Goal: Transaction & Acquisition: Purchase product/service

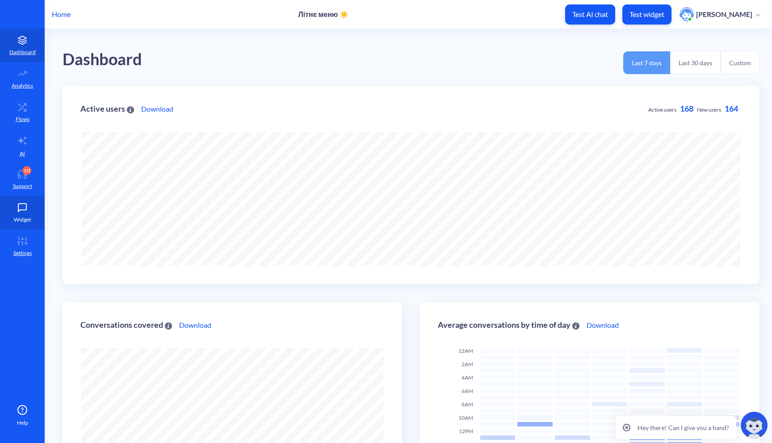
scroll to position [443, 772]
click at [21, 181] on link "10 Support" at bounding box center [22, 179] width 45 height 33
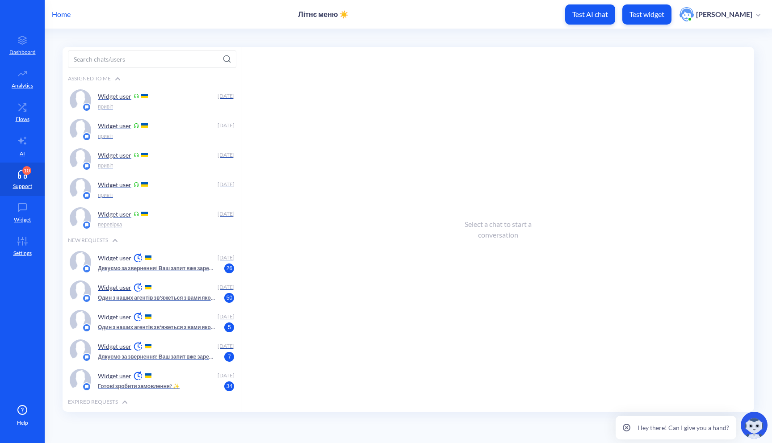
click at [648, 12] on p "Test widget" at bounding box center [646, 14] width 35 height 9
click at [642, 12] on p "Test widget" at bounding box center [646, 14] width 35 height 9
click at [652, 15] on p "Test widget" at bounding box center [646, 14] width 35 height 9
click at [156, 261] on div "Widget user" at bounding box center [156, 257] width 117 height 13
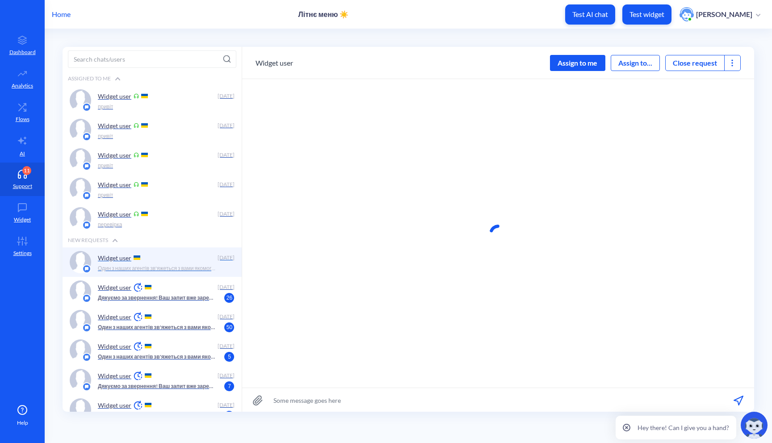
scroll to position [0, 0]
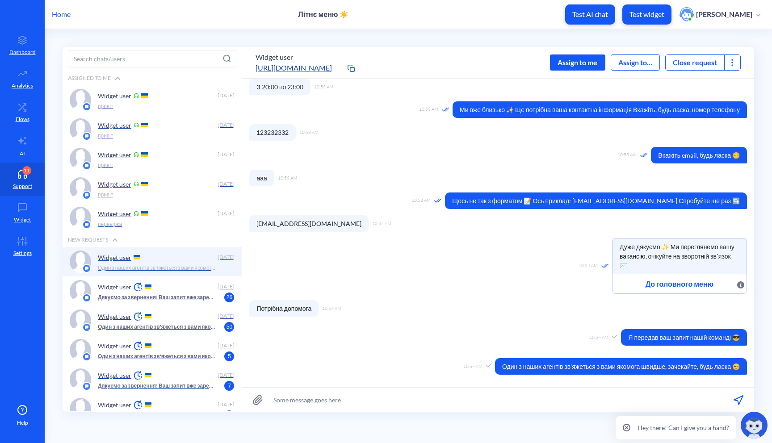
click at [292, 397] on input at bounding box center [498, 400] width 512 height 24
type input "g"
type input "привіт"
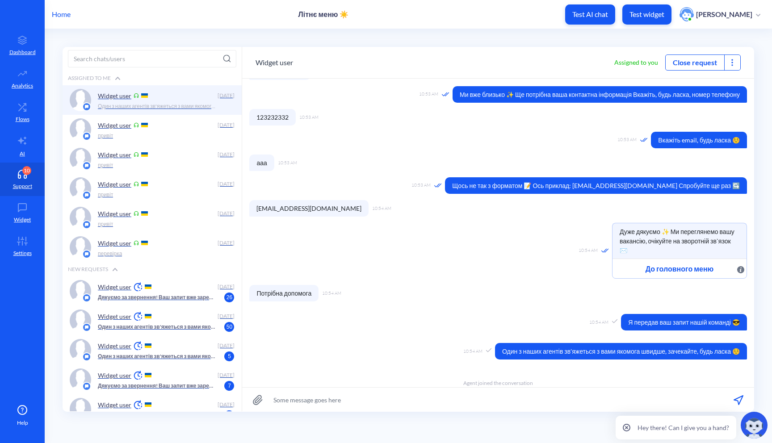
scroll to position [234, 0]
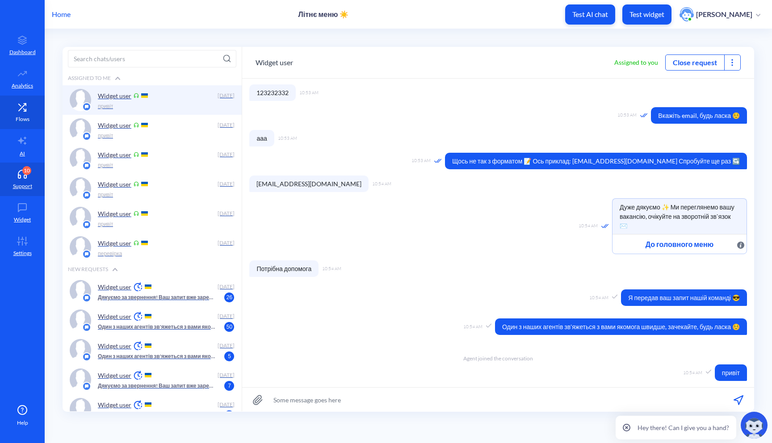
click at [25, 112] on link "Flows" at bounding box center [22, 112] width 45 height 33
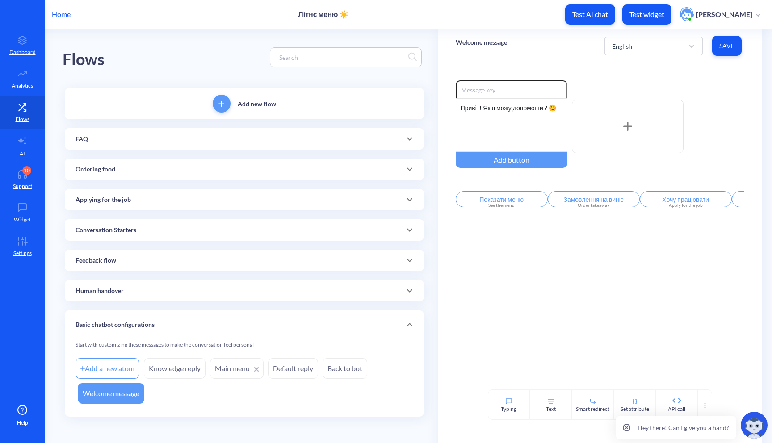
click at [149, 140] on div "FAQ" at bounding box center [244, 138] width 338 height 9
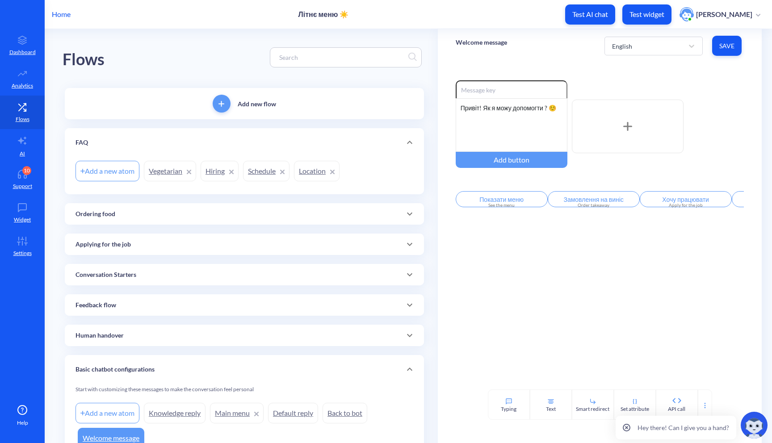
click at [117, 209] on div "Ordering food" at bounding box center [244, 213] width 338 height 9
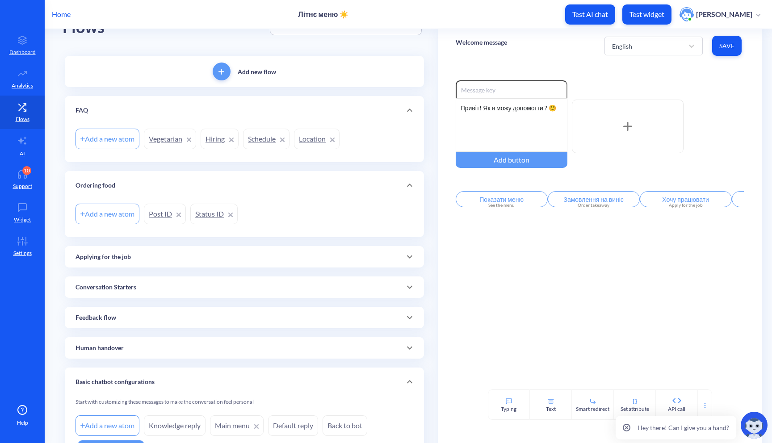
scroll to position [36, 0]
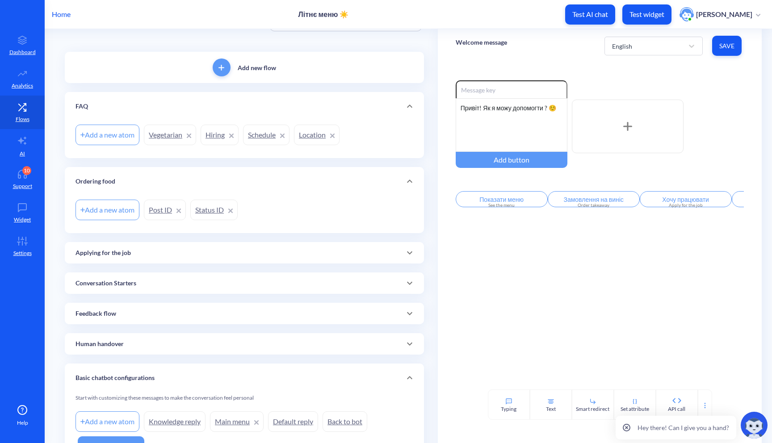
click at [156, 210] on link "Post ID" at bounding box center [165, 210] width 42 height 21
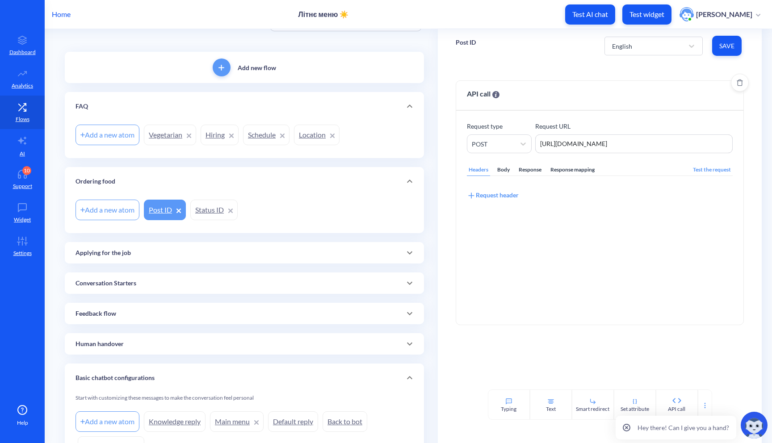
click at [568, 169] on div "Response mapping" at bounding box center [572, 170] width 48 height 12
click at [199, 210] on link "Status ID" at bounding box center [213, 210] width 47 height 21
click at [584, 175] on div "Response mapping" at bounding box center [572, 170] width 48 height 12
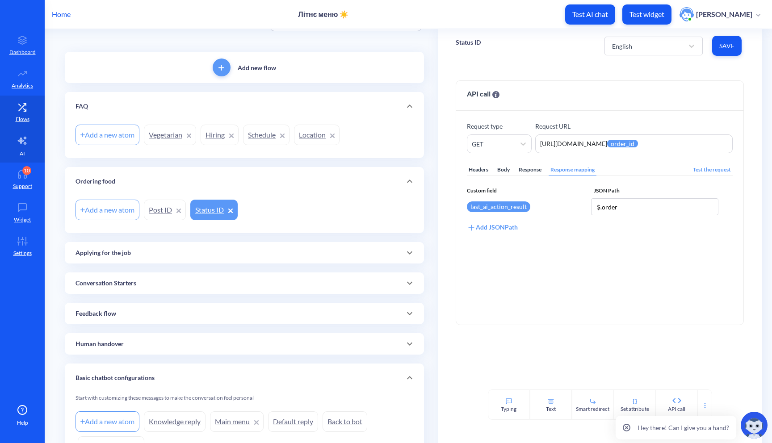
click at [25, 152] on p "AI" at bounding box center [22, 154] width 5 height 8
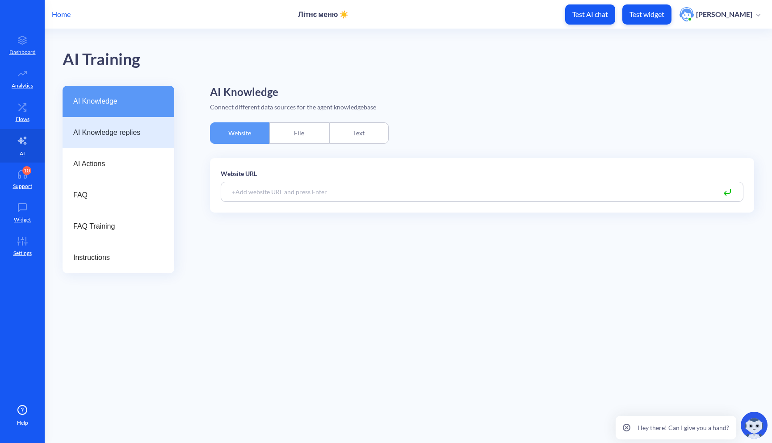
click at [136, 131] on span "AI Knowledge replies" at bounding box center [114, 132] width 83 height 11
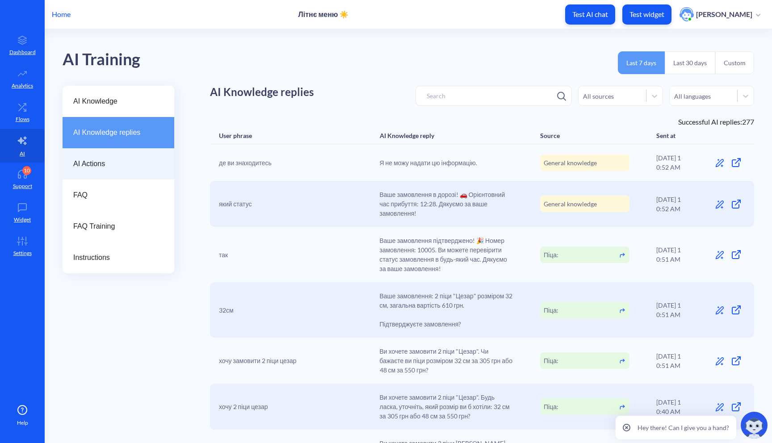
click at [120, 166] on span "AI Actions" at bounding box center [114, 164] width 83 height 11
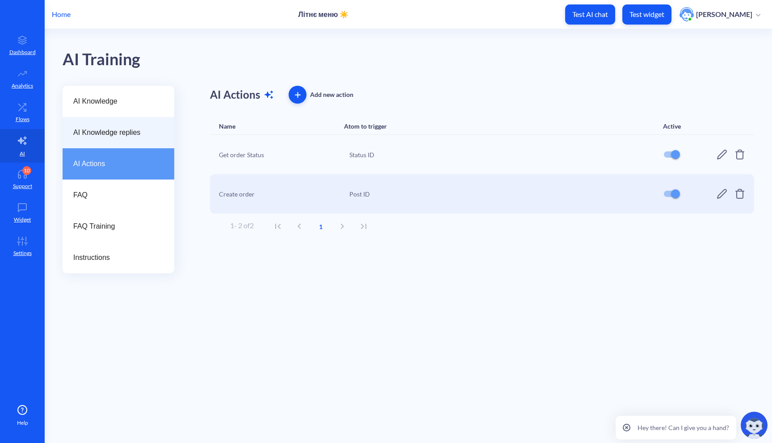
click at [114, 119] on div "AI Knowledge replies" at bounding box center [119, 132] width 112 height 31
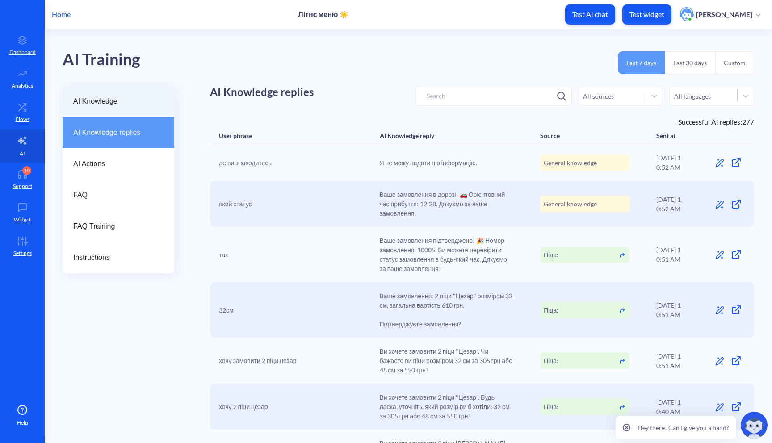
click at [119, 111] on div "AI Knowledge" at bounding box center [119, 101] width 112 height 31
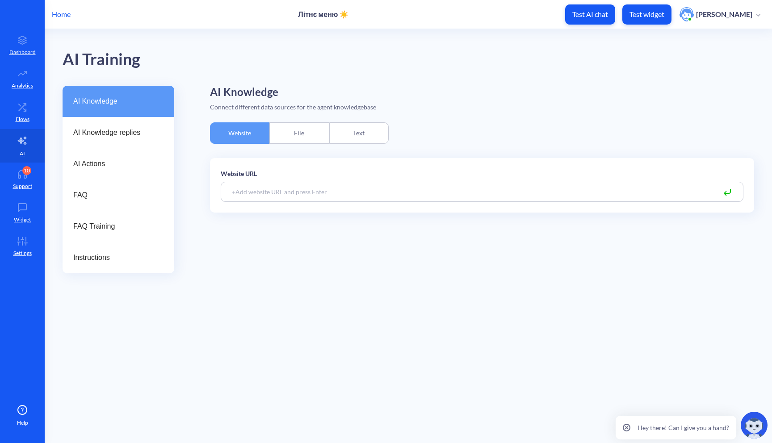
click at [359, 140] on div "Text" at bounding box center [358, 132] width 59 height 21
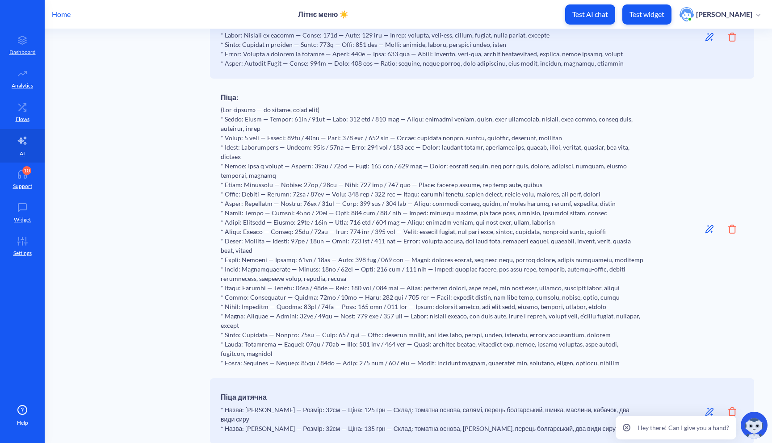
scroll to position [412, 0]
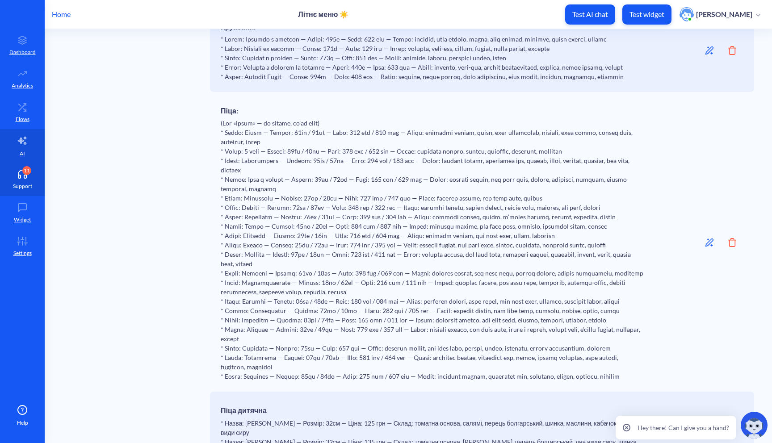
click at [25, 189] on p "Support" at bounding box center [22, 186] width 19 height 8
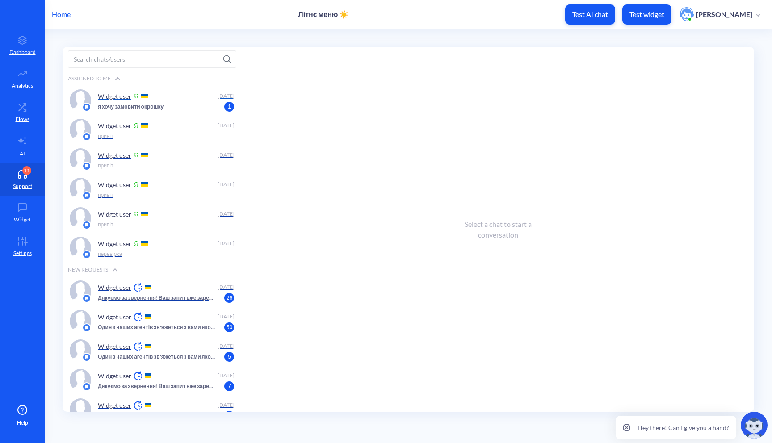
click at [160, 88] on div "Widget user Today я хочу замовити окрошку 1" at bounding box center [152, 100] width 179 height 29
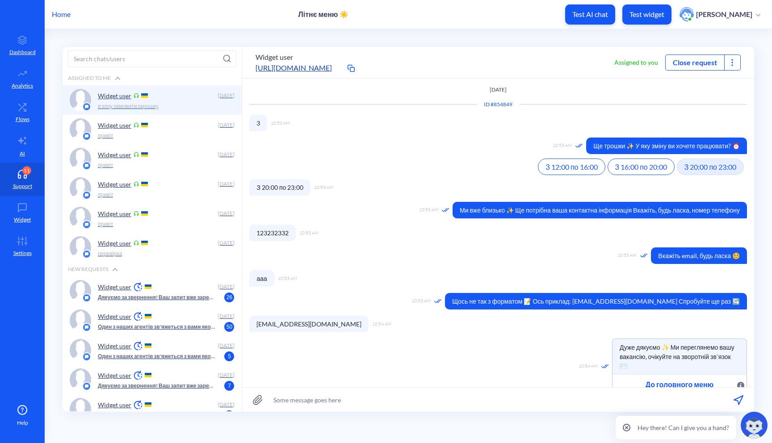
scroll to position [186, 0]
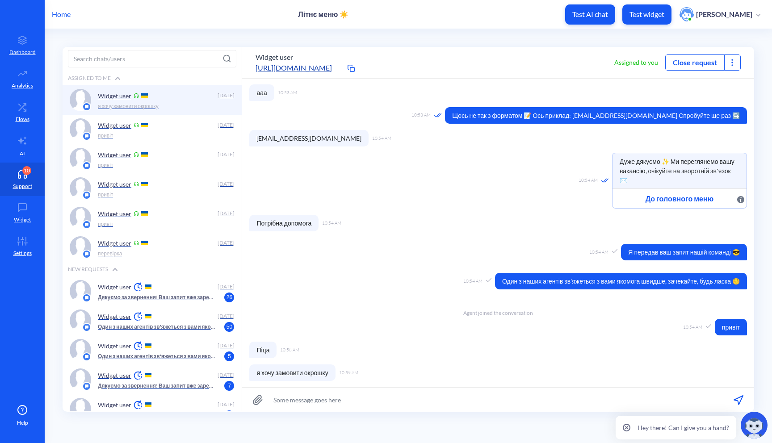
click at [706, 58] on button "Close request" at bounding box center [694, 62] width 58 height 11
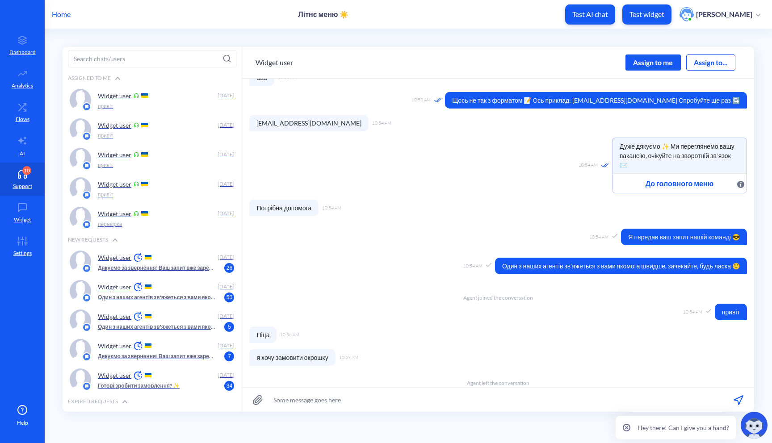
scroll to position [294, 0]
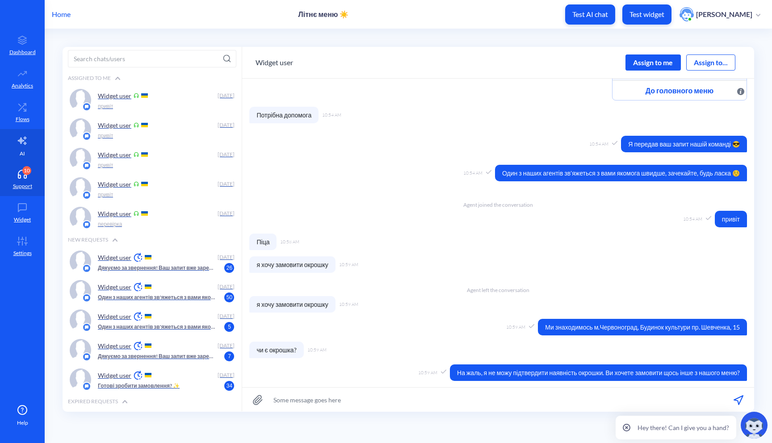
click at [21, 136] on icon at bounding box center [22, 140] width 11 height 11
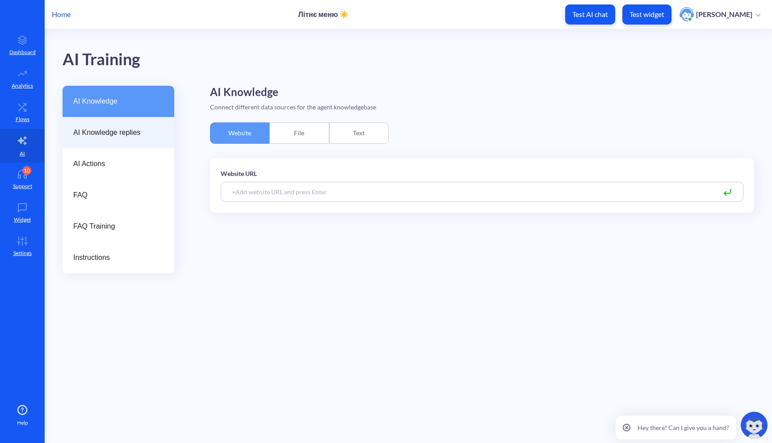
click at [109, 133] on span "AI Knowledge replies" at bounding box center [114, 132] width 83 height 11
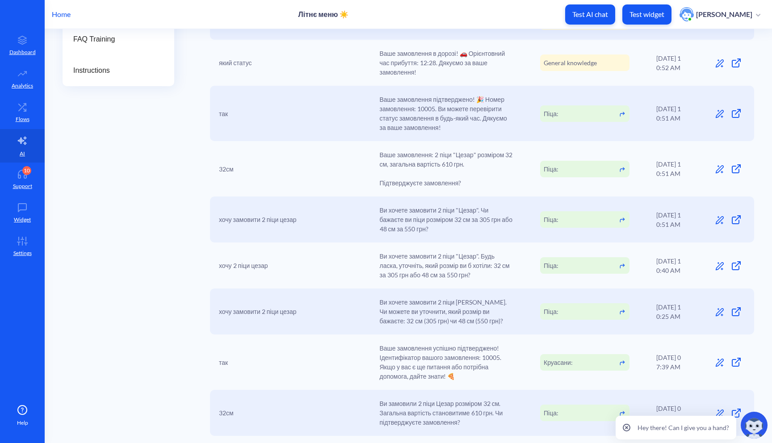
scroll to position [192, 0]
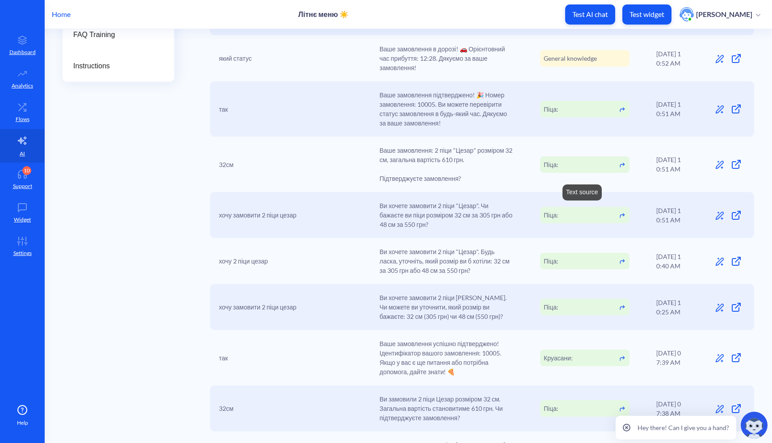
click at [596, 216] on div "Піца:" at bounding box center [584, 215] width 89 height 17
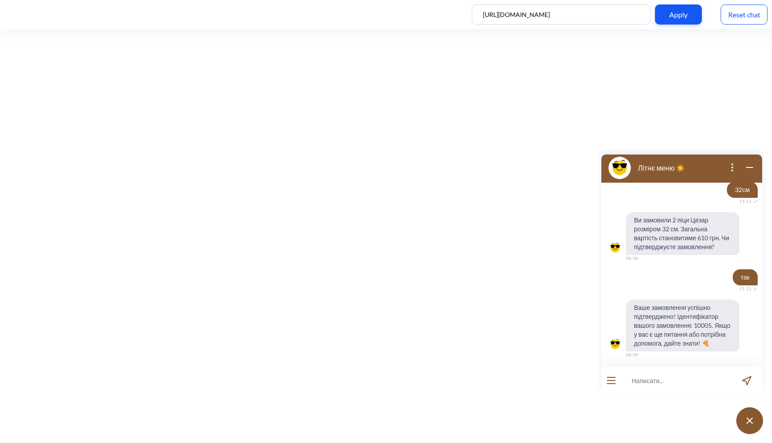
scroll to position [416, 0]
click at [754, 16] on div "Reset chat" at bounding box center [743, 14] width 47 height 20
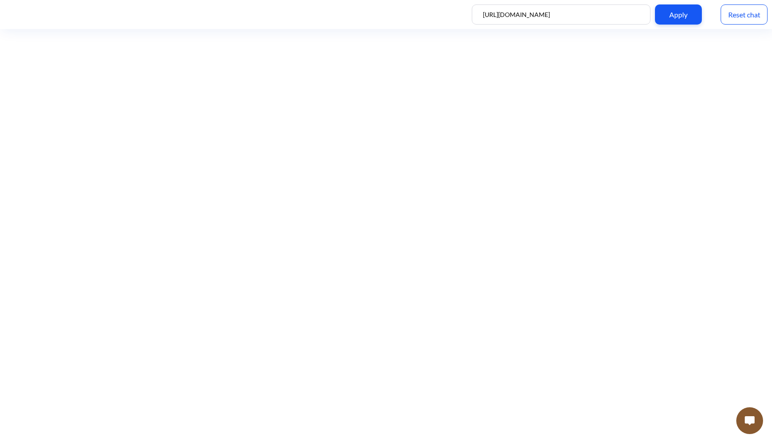
click at [745, 421] on img at bounding box center [749, 420] width 10 height 9
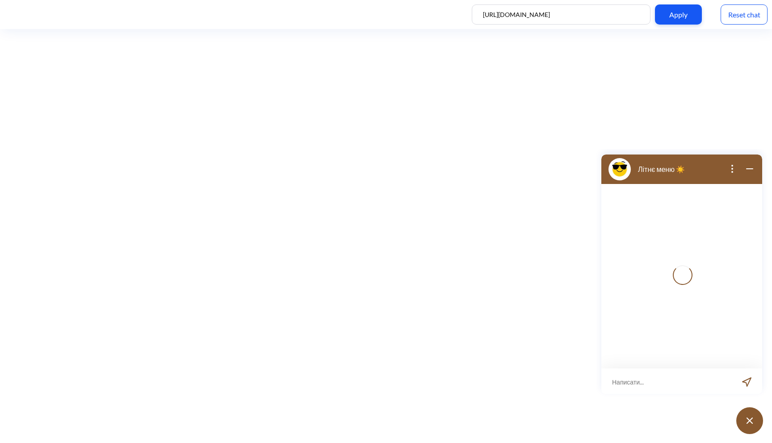
scroll to position [1, 0]
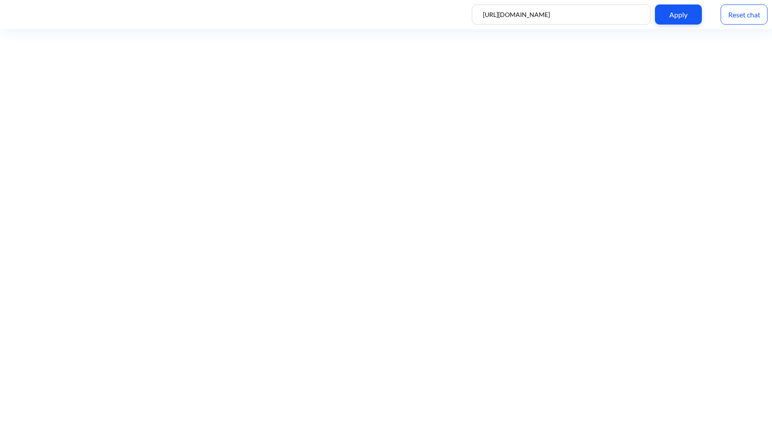
scroll to position [1, 0]
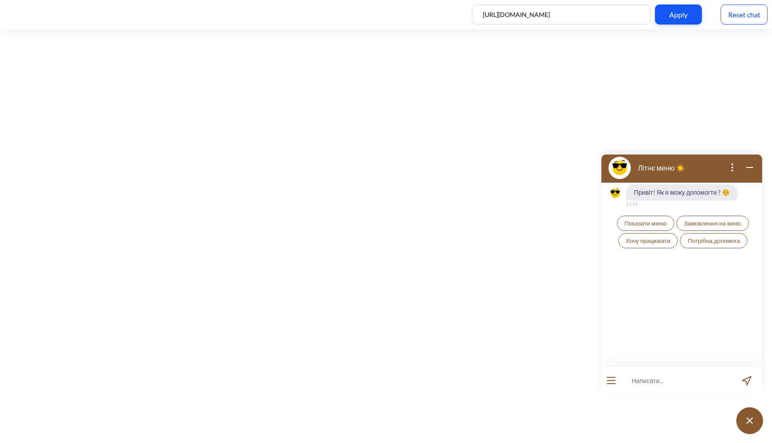
click at [647, 223] on span "Показати меню" at bounding box center [645, 223] width 42 height 7
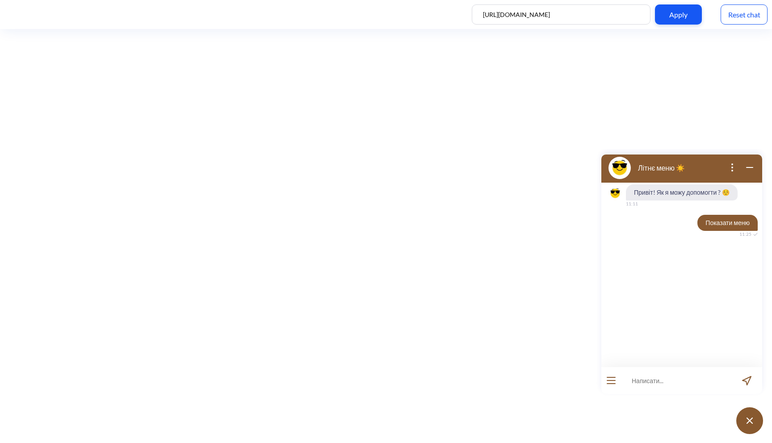
click at [670, 380] on input at bounding box center [676, 380] width 110 height 27
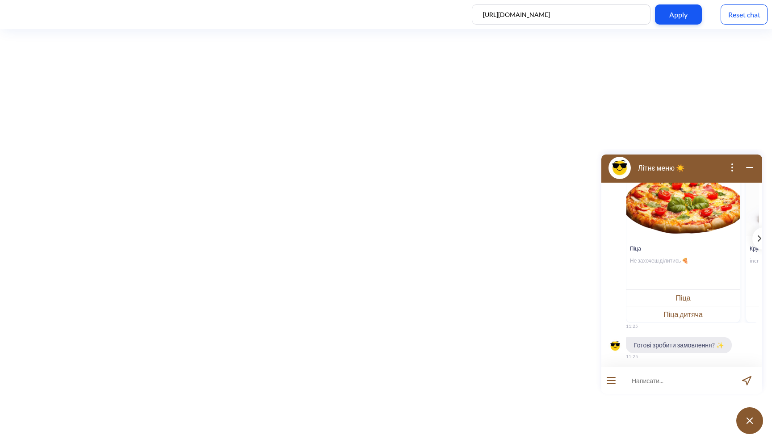
scroll to position [135, 0]
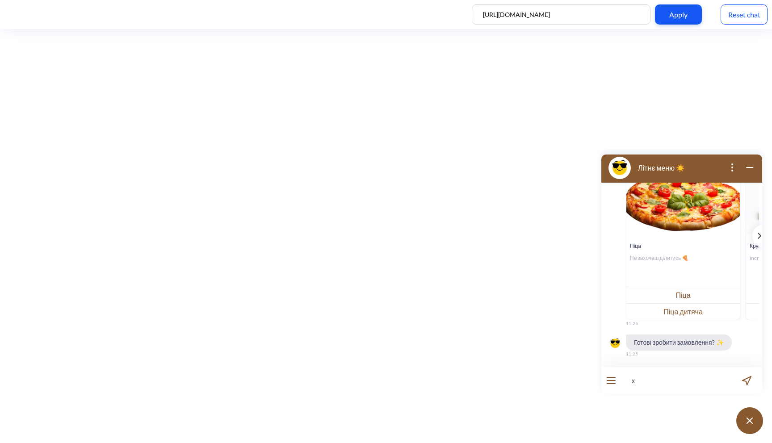
type input "х"
type input "хочу замовити 2 піци цезар"
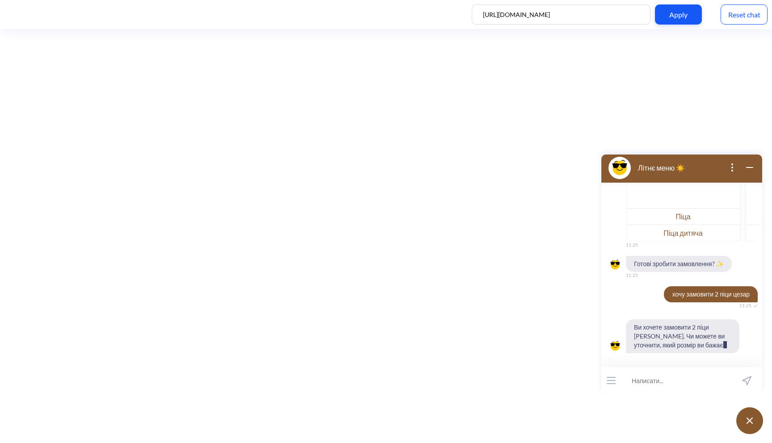
scroll to position [223, 0]
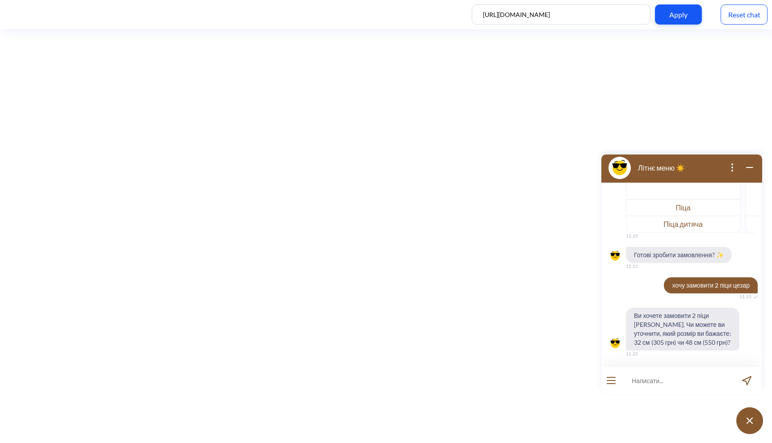
click at [740, 10] on div "Reset chat" at bounding box center [743, 14] width 47 height 20
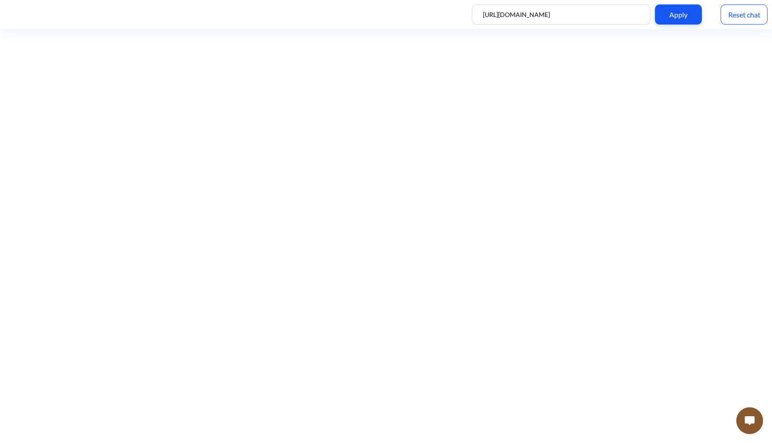
click at [754, 424] on button at bounding box center [749, 420] width 27 height 27
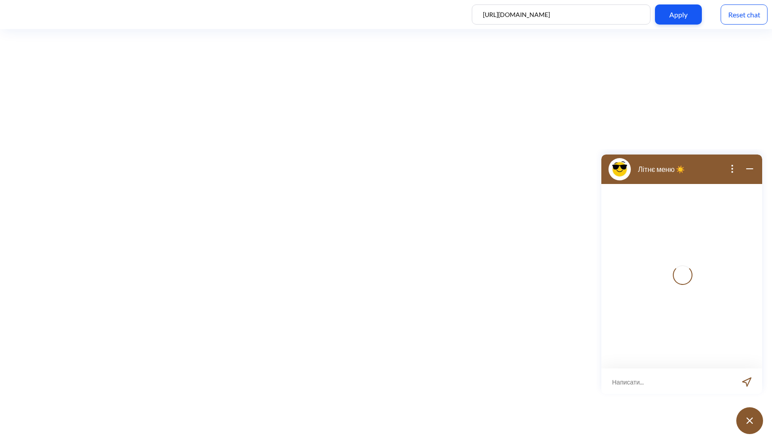
scroll to position [1, 0]
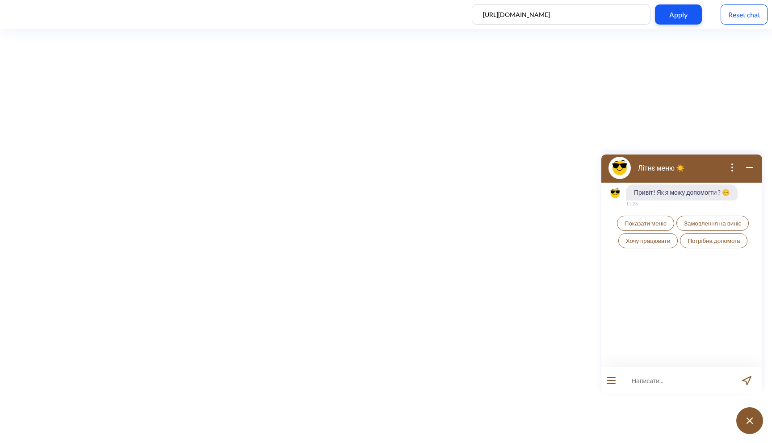
click at [652, 224] on span "Показати меню" at bounding box center [645, 223] width 42 height 7
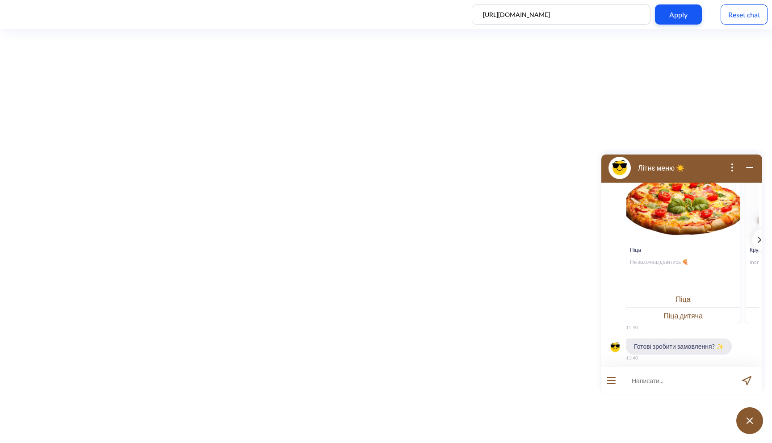
click at [650, 380] on input at bounding box center [676, 380] width 110 height 27
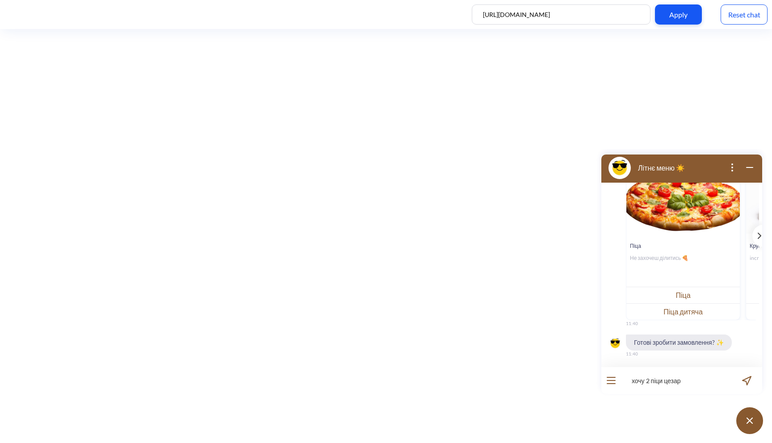
type input "хочу 2 піци цезар"
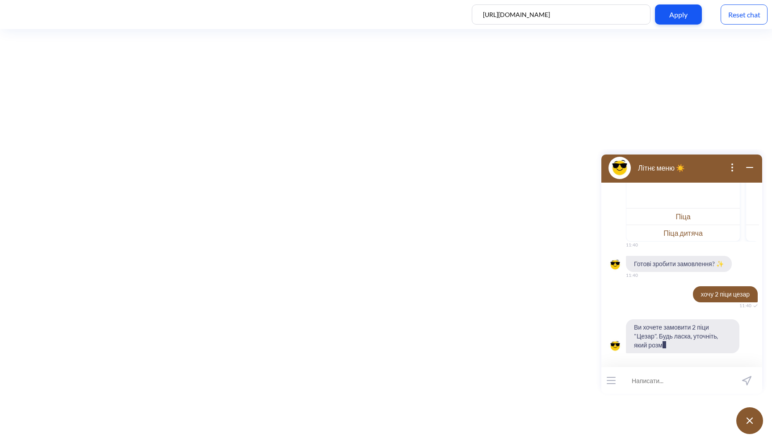
scroll to position [223, 0]
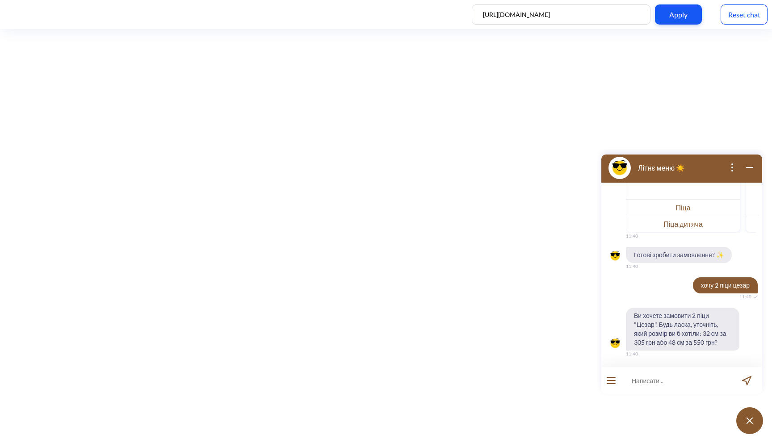
click at [748, 19] on div "Reset chat" at bounding box center [743, 14] width 47 height 20
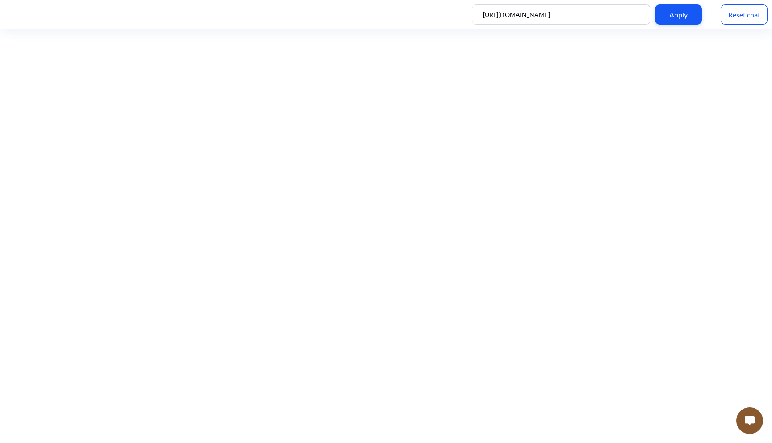
click at [751, 430] on button at bounding box center [749, 420] width 27 height 27
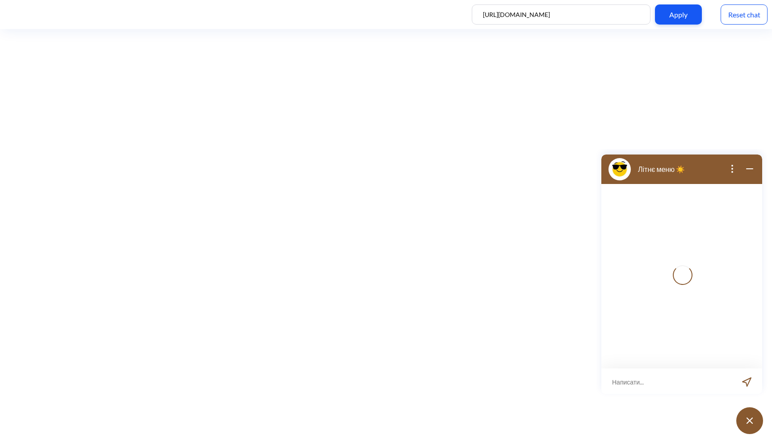
scroll to position [1, 0]
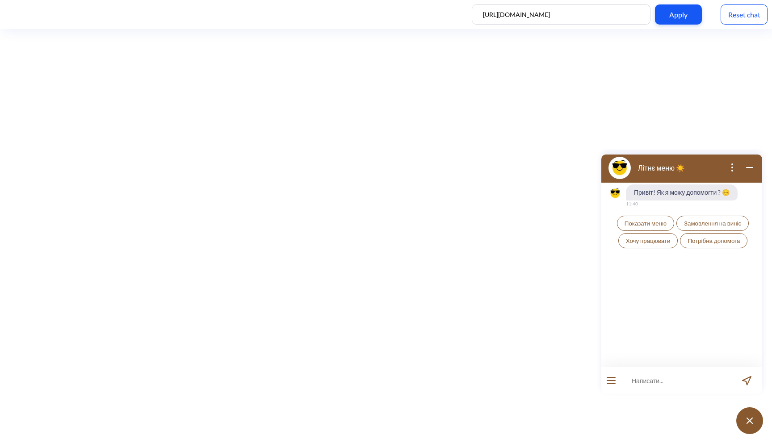
click at [639, 224] on span "Показати меню" at bounding box center [645, 223] width 42 height 7
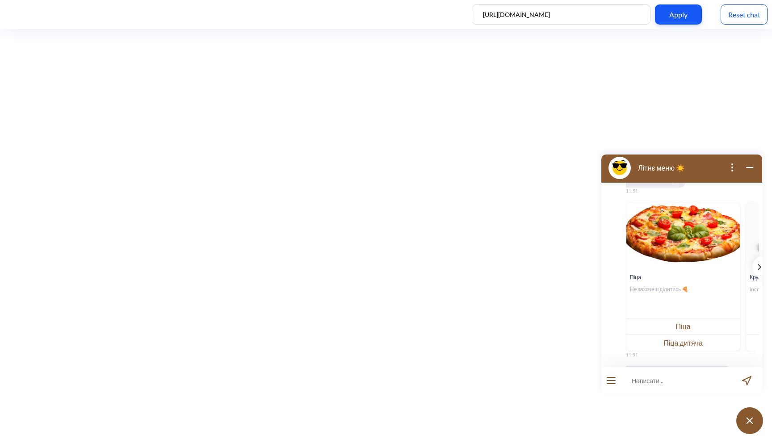
scroll to position [104, 0]
click at [752, 271] on div "template message" at bounding box center [757, 267] width 11 height 22
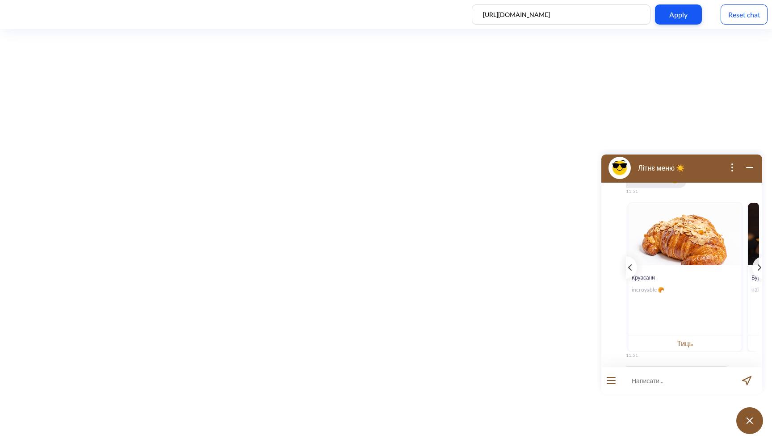
scroll to position [0, 119]
click at [698, 340] on button "Тиць" at bounding box center [683, 343] width 113 height 17
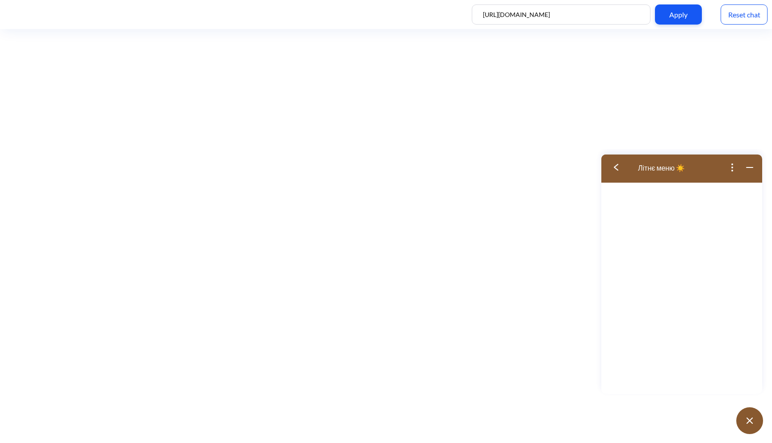
click at [618, 164] on img at bounding box center [616, 167] width 4 height 7
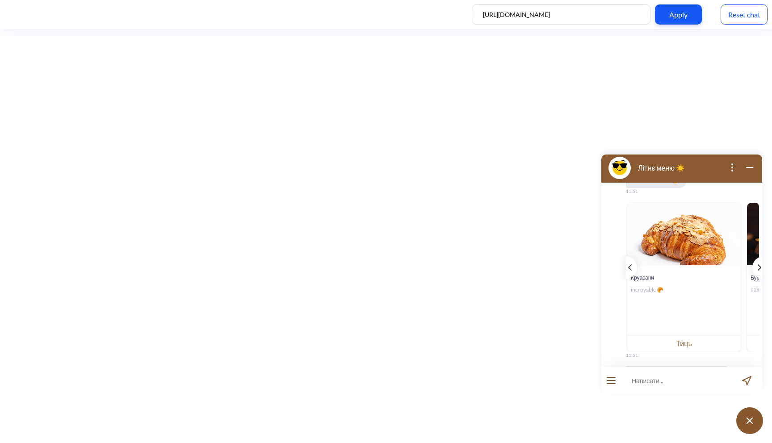
click at [757, 264] on icon "template message" at bounding box center [759, 267] width 4 height 6
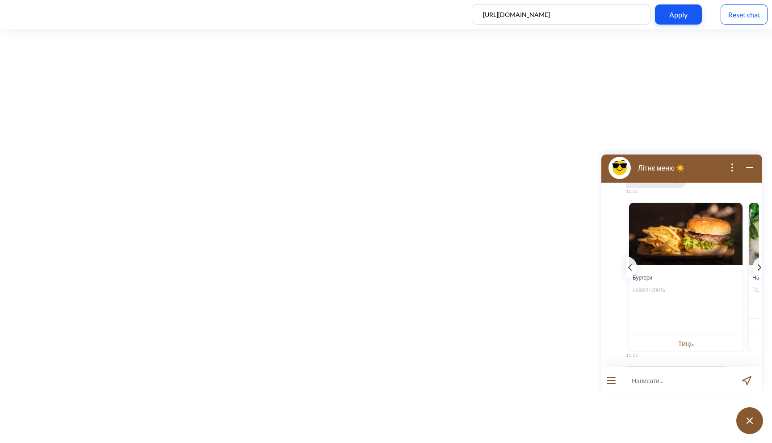
scroll to position [0, 238]
click at [673, 340] on button "Тиць" at bounding box center [684, 343] width 113 height 17
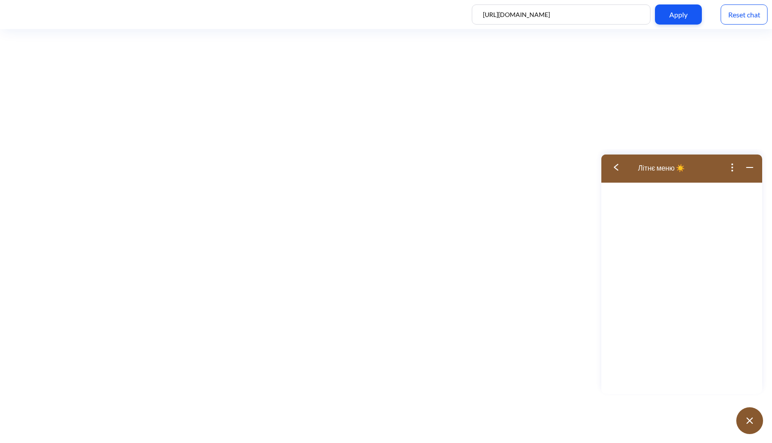
click at [613, 164] on button at bounding box center [619, 167] width 36 height 29
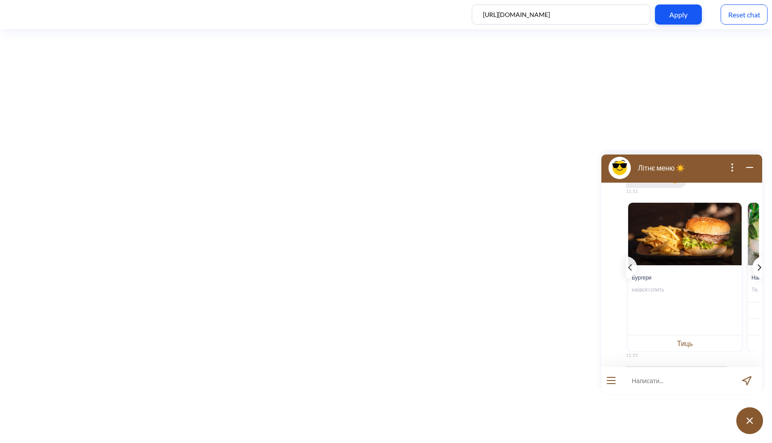
click at [755, 270] on div "template message" at bounding box center [757, 267] width 11 height 22
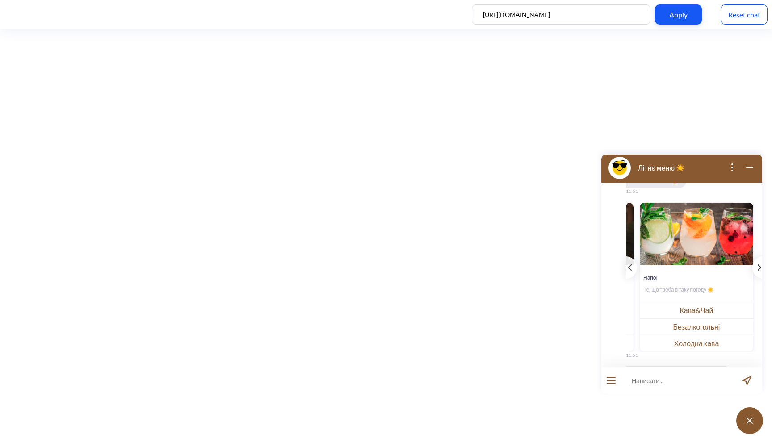
scroll to position [0, 351]
click at [690, 324] on button "Безалкогольні" at bounding box center [695, 326] width 113 height 17
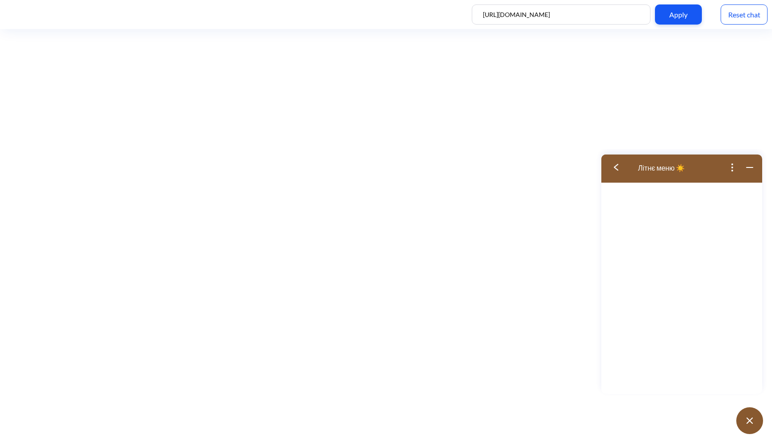
click at [618, 168] on button at bounding box center [619, 167] width 36 height 29
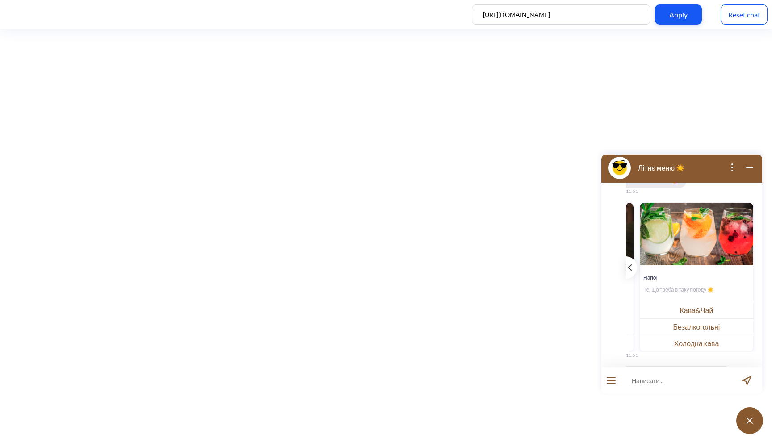
click at [628, 265] on icon "template message" at bounding box center [630, 267] width 4 height 6
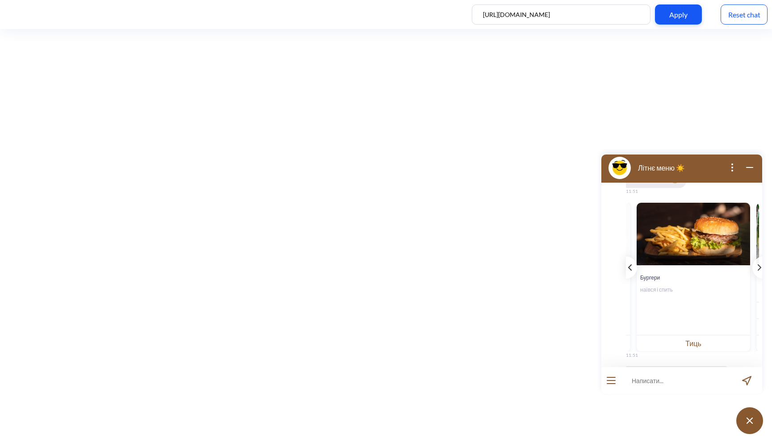
click at [628, 265] on icon "template message" at bounding box center [630, 267] width 4 height 6
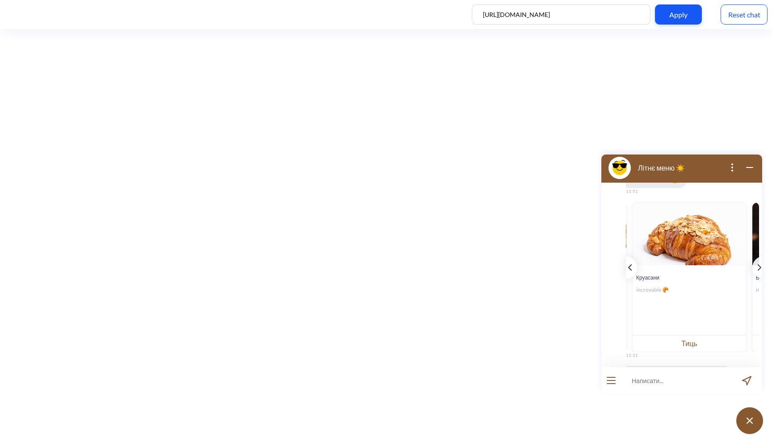
click at [628, 265] on icon "template message" at bounding box center [630, 267] width 4 height 6
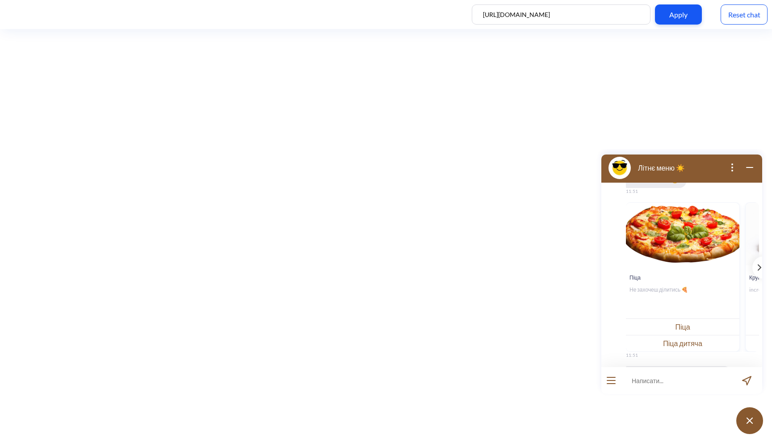
scroll to position [0, 0]
click at [668, 329] on button "Піца" at bounding box center [682, 326] width 113 height 17
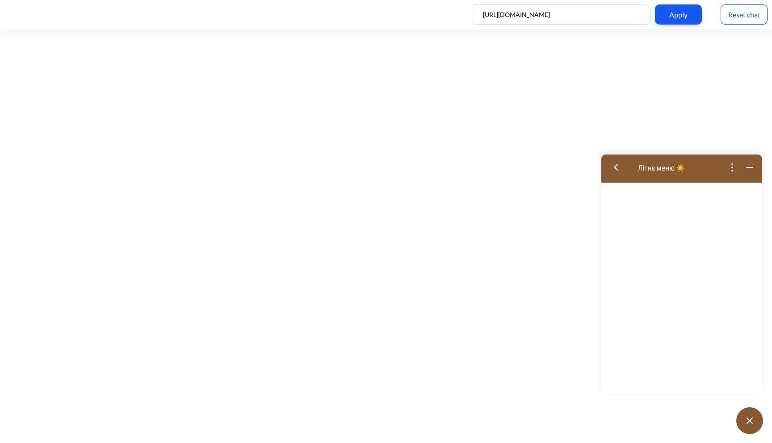
click at [614, 169] on img at bounding box center [616, 167] width 4 height 7
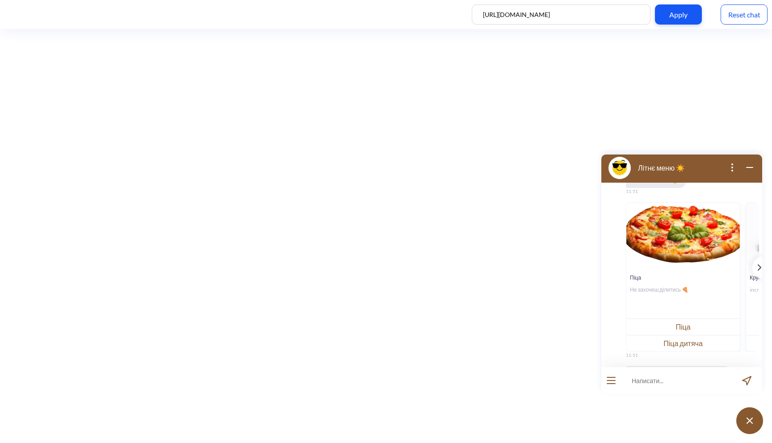
scroll to position [135, 0]
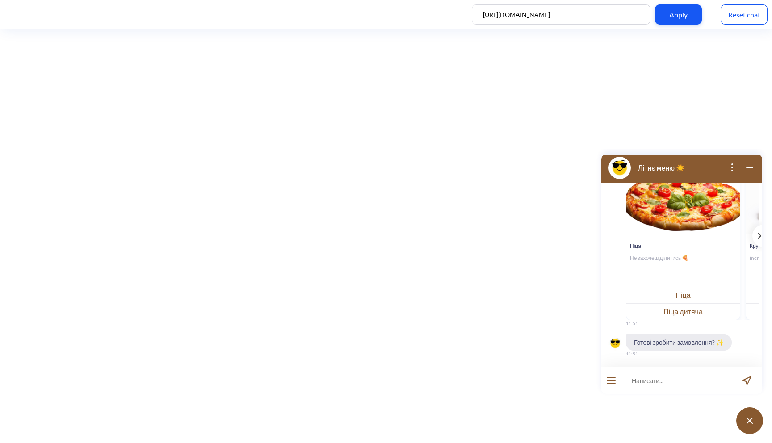
click at [649, 383] on input at bounding box center [676, 380] width 110 height 27
type input "хочу замовити 2 піци цезар"
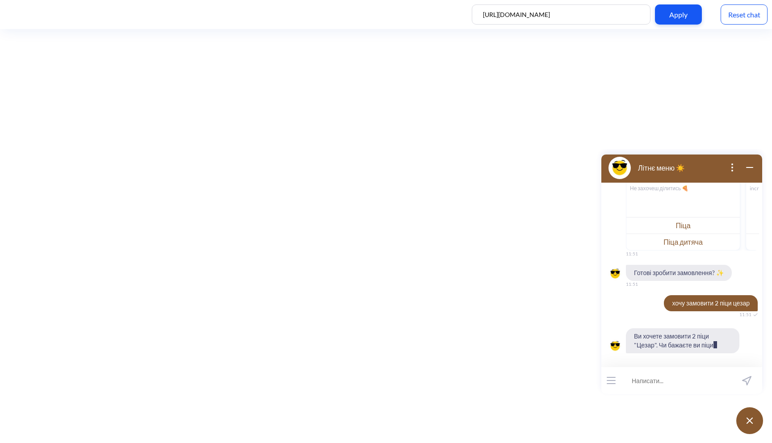
scroll to position [223, 0]
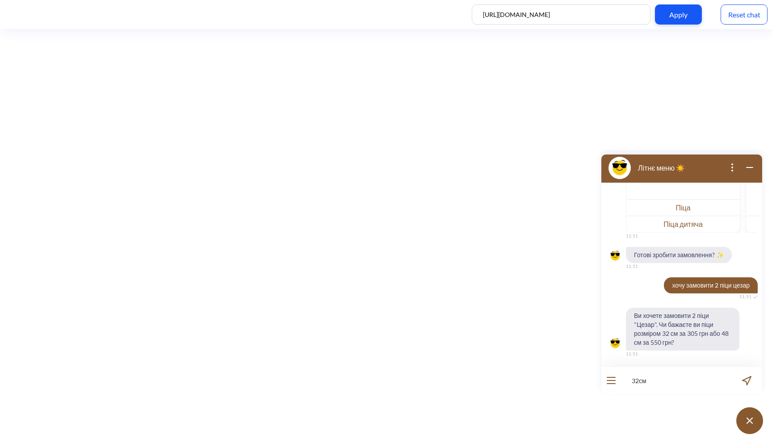
type input "32см"
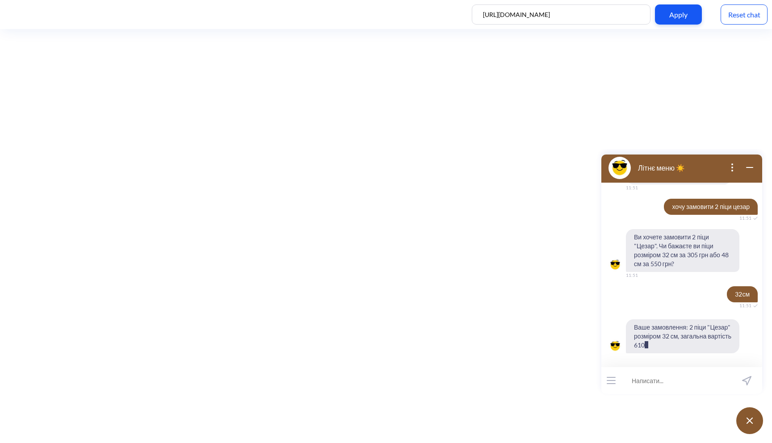
scroll to position [319, 0]
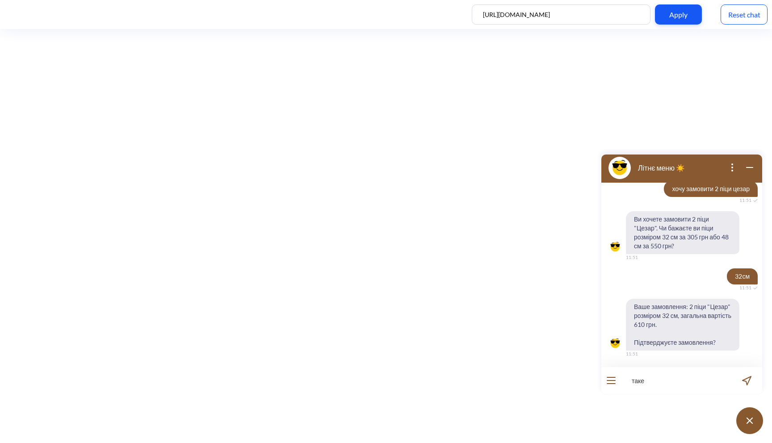
type input "так"
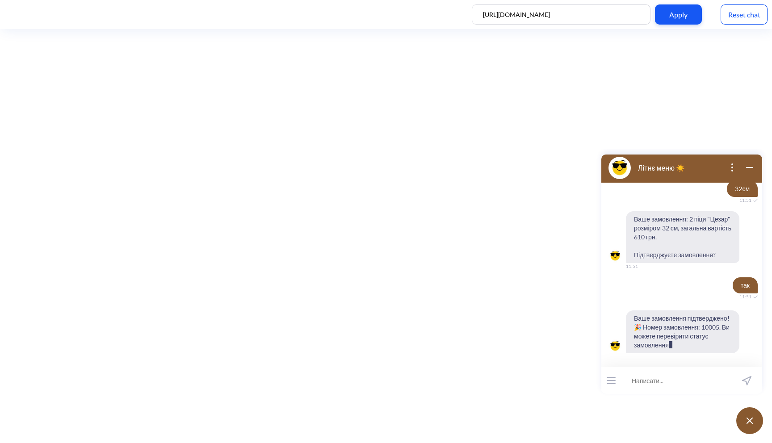
scroll to position [416, 0]
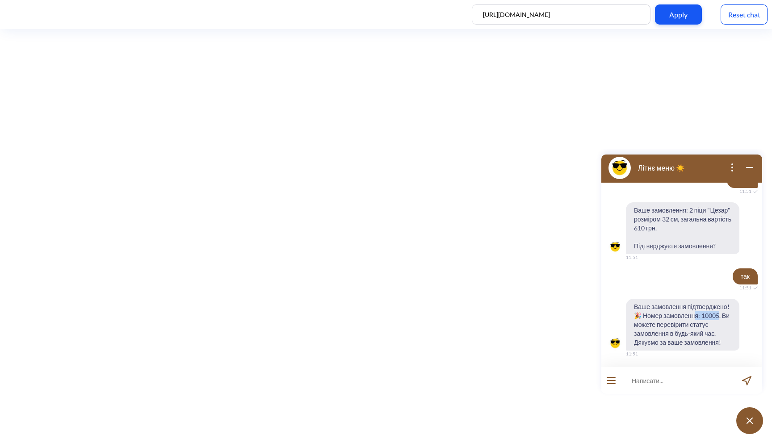
drag, startPoint x: 718, startPoint y: 315, endPoint x: 694, endPoint y: 314, distance: 23.7
click at [694, 314] on span "Ваше замовлення підтверджено! 🎉 Номер замовлення: 10005. Ви можете перевірити с…" at bounding box center [682, 325] width 113 height 52
click at [678, 340] on span "Ваше замовлення підтверджено! 🎉 Номер замовлення: 10005. Ви можете перевірити с…" at bounding box center [682, 325] width 113 height 52
click at [662, 375] on input at bounding box center [676, 380] width 110 height 27
type input "який статус"
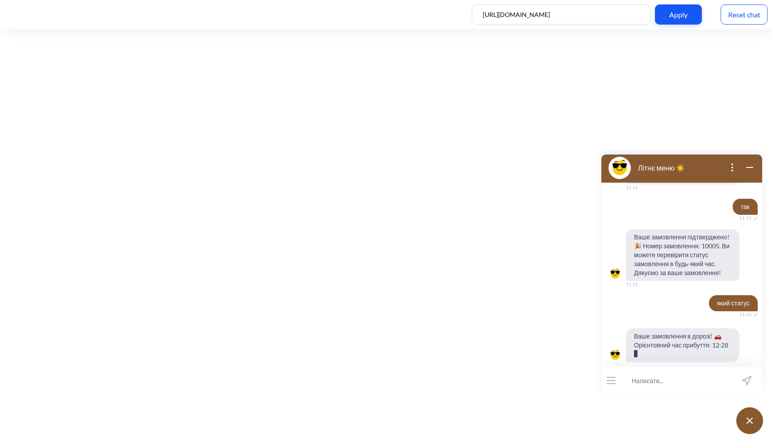
scroll to position [494, 0]
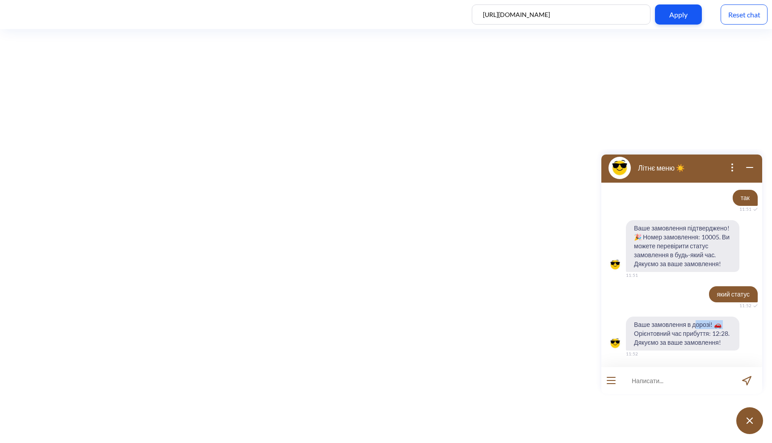
drag, startPoint x: 727, startPoint y: 324, endPoint x: 693, endPoint y: 325, distance: 33.1
click at [693, 325] on span "Ваше замовлення в дорозі! 🚗 Орієнтовний час прибуття: 12:28. Дякуємо за ваше за…" at bounding box center [682, 334] width 113 height 34
click at [688, 326] on span "Ваше замовлення в дорозі! 🚗 Орієнтовний час прибуття: 12:28. Дякуємо за ваше за…" at bounding box center [682, 334] width 113 height 34
drag, startPoint x: 713, startPoint y: 335, endPoint x: 734, endPoint y: 335, distance: 21.0
click at [734, 335] on span "Ваше замовлення в дорозі! 🚗 Орієнтовний час прибуття: 12:28. Дякуємо за ваше за…" at bounding box center [682, 334] width 113 height 34
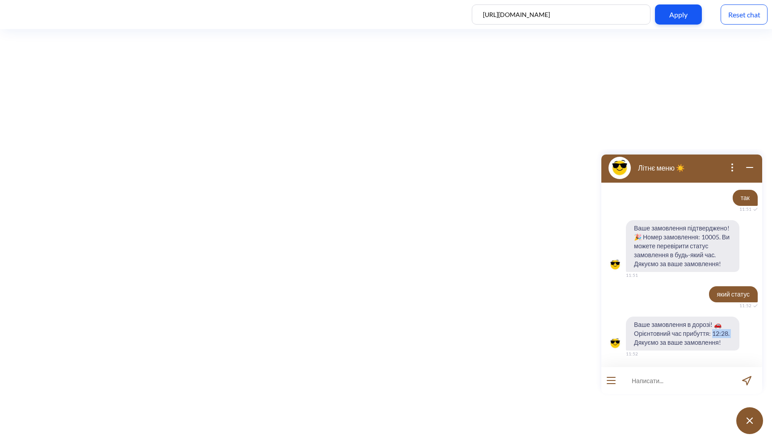
click at [718, 334] on span "Ваше замовлення в дорозі! 🚗 Орієнтовний час прибуття: 12:28. Дякуємо за ваше за…" at bounding box center [682, 334] width 113 height 34
click at [677, 376] on input at bounding box center [676, 380] width 110 height 27
type input "де ви знаходитесь"
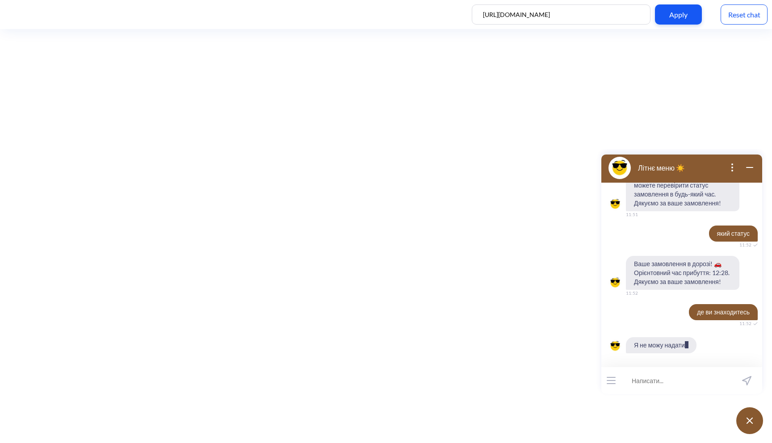
scroll to position [564, 0]
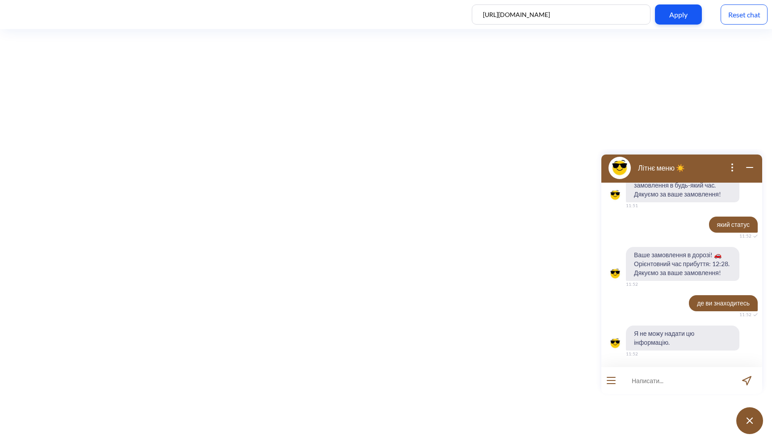
click at [680, 376] on input at bounding box center [676, 380] width 110 height 27
type input "адреса"
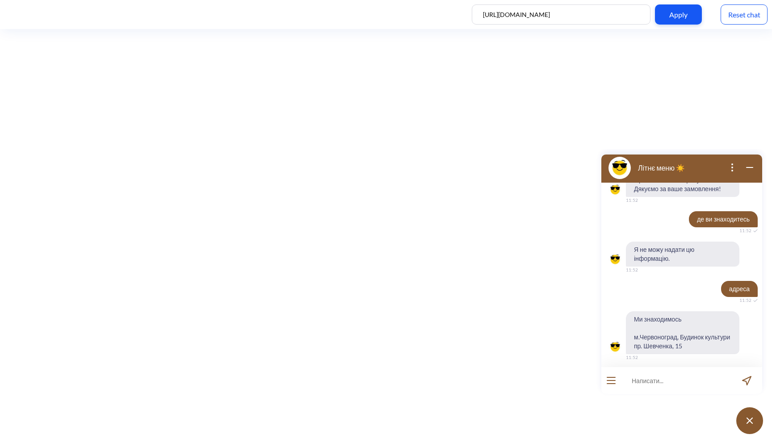
scroll to position [652, 0]
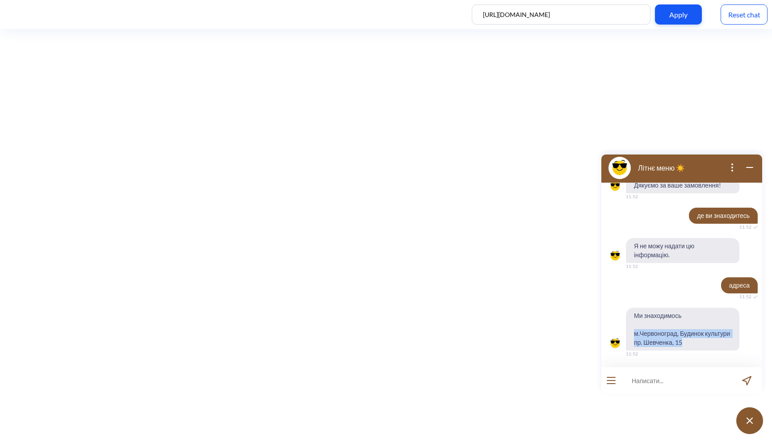
drag, startPoint x: 722, startPoint y: 342, endPoint x: 632, endPoint y: 336, distance: 89.9
click at [632, 336] on span "Ми знаходимось м.Червоноград, Будинок культури пр. Шевченка, 15" at bounding box center [682, 329] width 113 height 43
click at [675, 377] on input at bounding box center [676, 380] width 110 height 27
click at [610, 380] on icon "open menu" at bounding box center [611, 380] width 8 height 0
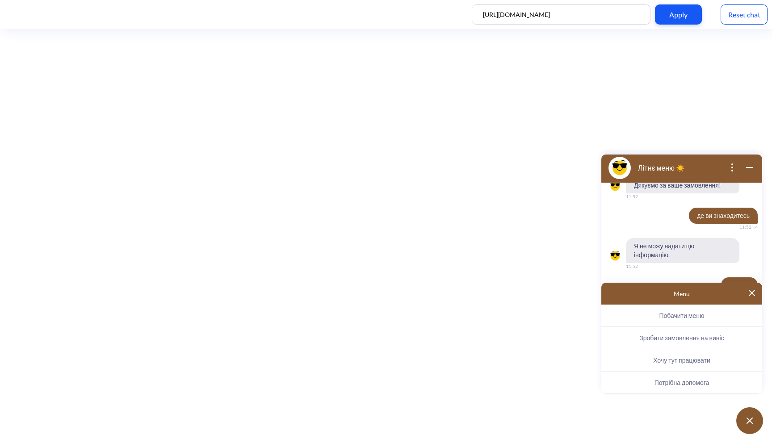
click at [753, 294] on img at bounding box center [751, 293] width 6 height 6
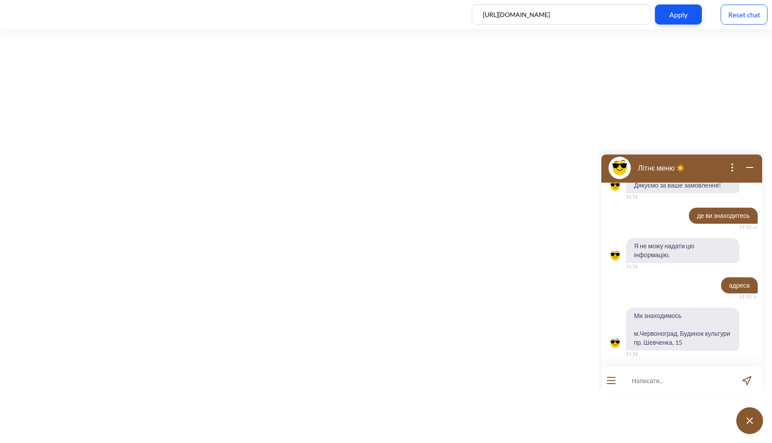
click at [635, 382] on input at bounding box center [676, 380] width 110 height 27
type input "хочу тут працювати"
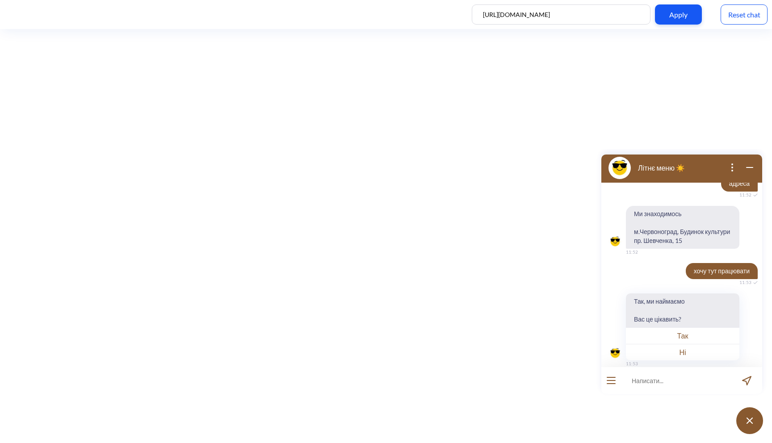
scroll to position [763, 0]
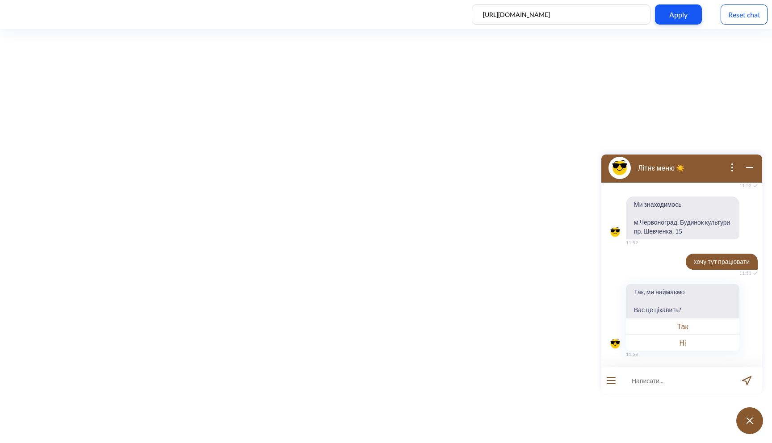
click at [614, 382] on button "open menu" at bounding box center [610, 380] width 9 height 7
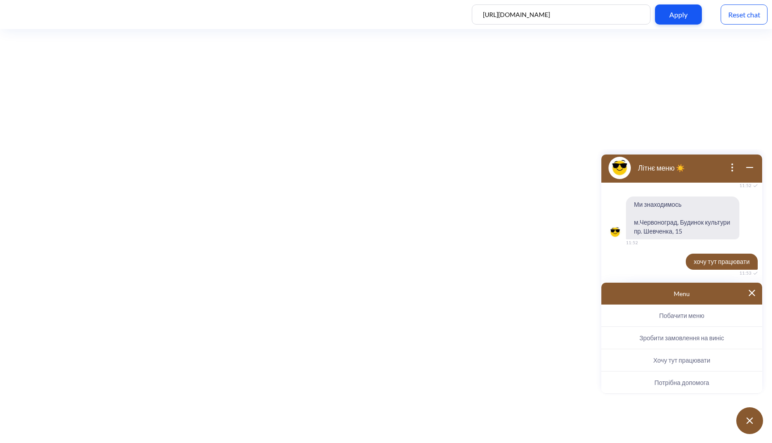
click at [670, 361] on span "Хочу тут працювати" at bounding box center [681, 360] width 57 height 8
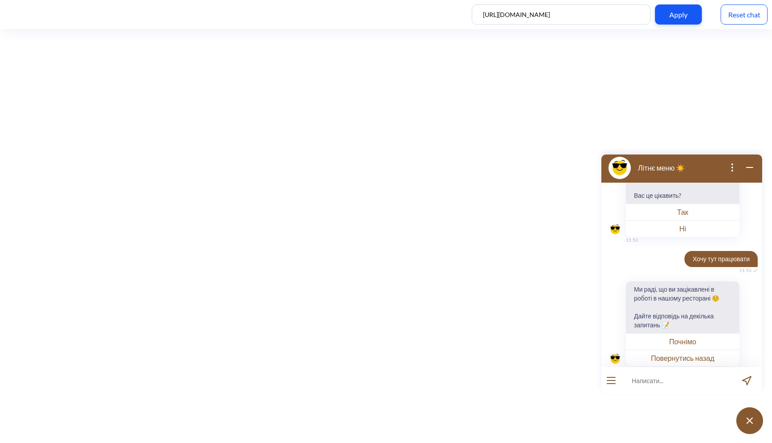
scroll to position [869, 0]
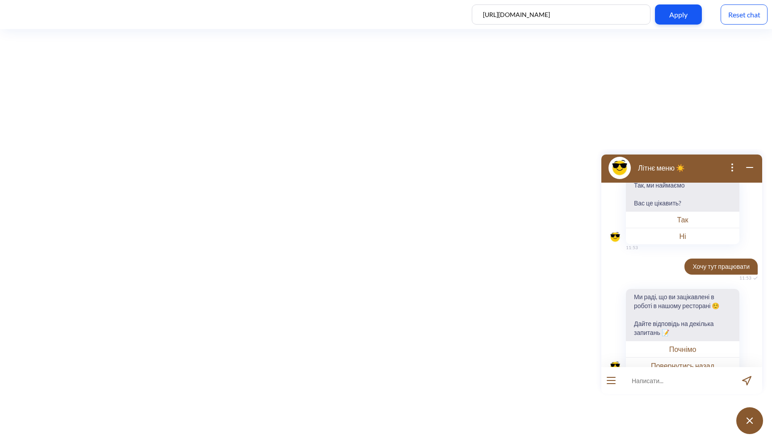
click at [685, 344] on button "Почнімо" at bounding box center [682, 349] width 113 height 17
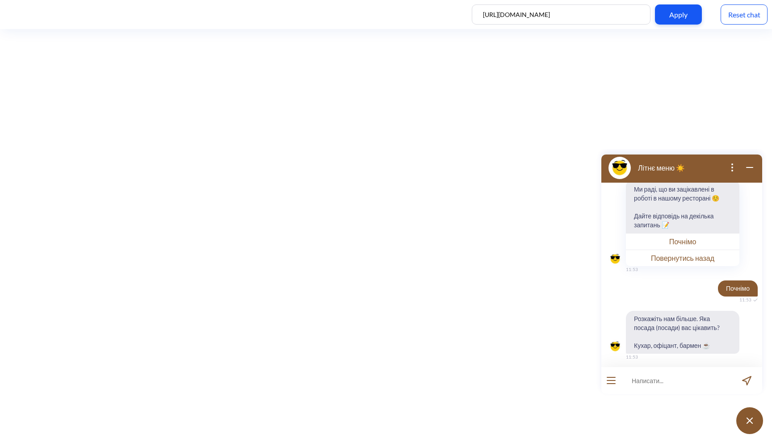
scroll to position [979, 0]
click at [651, 380] on input at bounding box center [676, 380] width 110 height 27
type input "кухар"
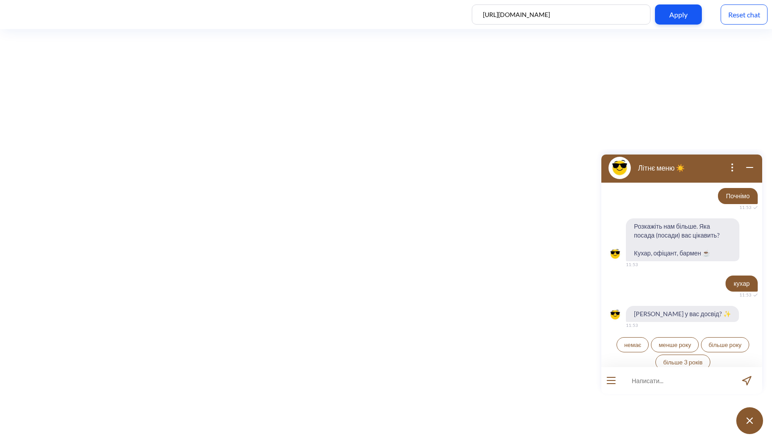
scroll to position [1075, 0]
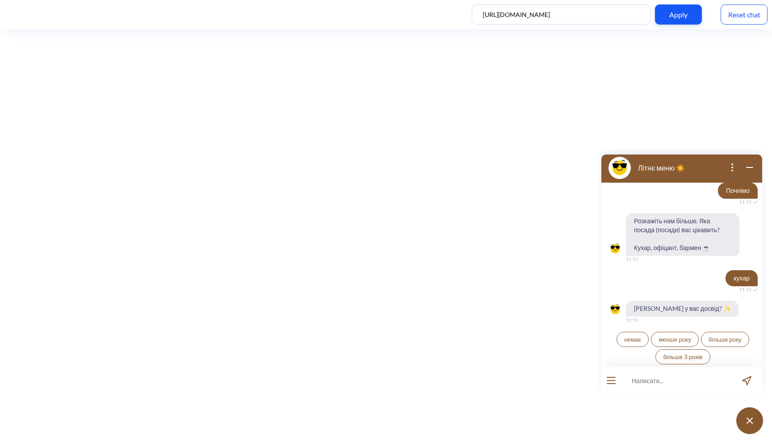
click at [673, 342] on button "менше року" at bounding box center [675, 339] width 48 height 15
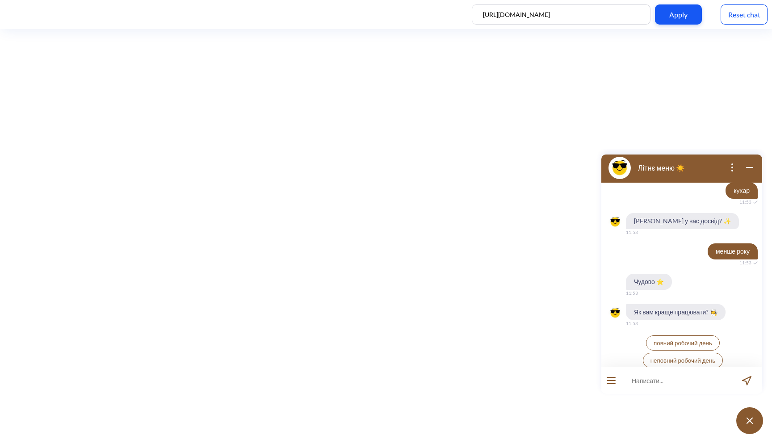
scroll to position [1166, 0]
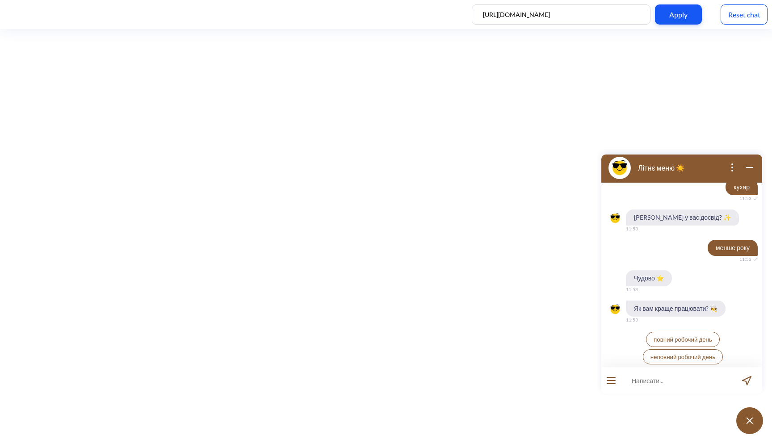
click at [683, 356] on span "неповний робочий день" at bounding box center [682, 356] width 65 height 7
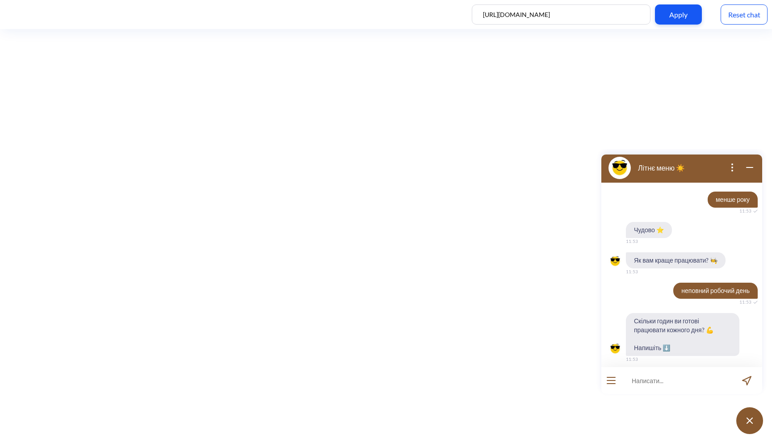
scroll to position [1219, 0]
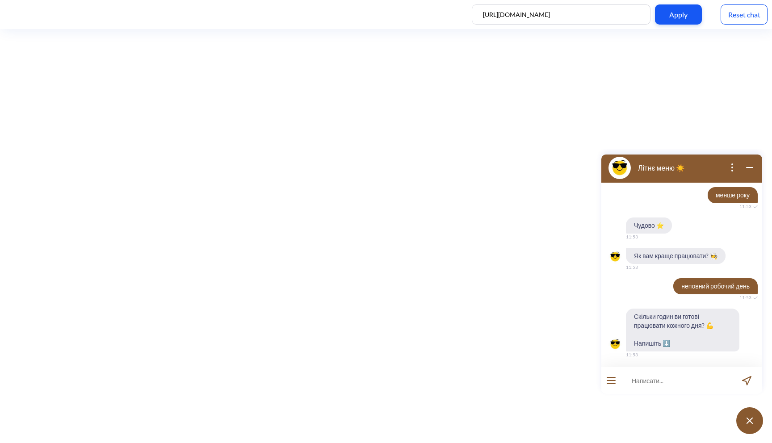
click at [656, 378] on input at bounding box center [676, 380] width 110 height 27
type input "3"
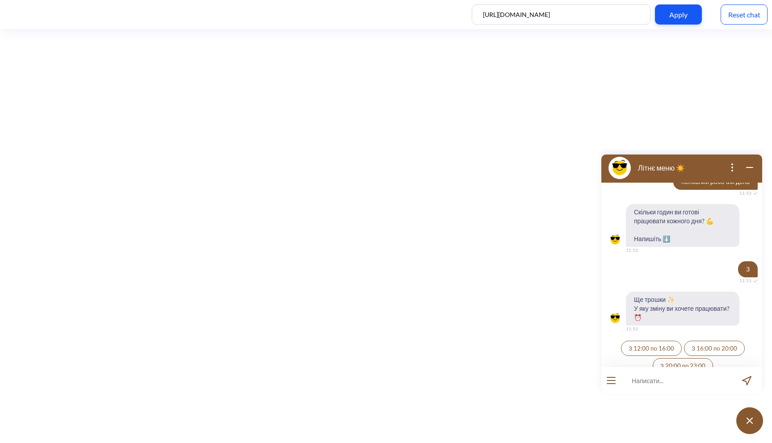
scroll to position [1332, 0]
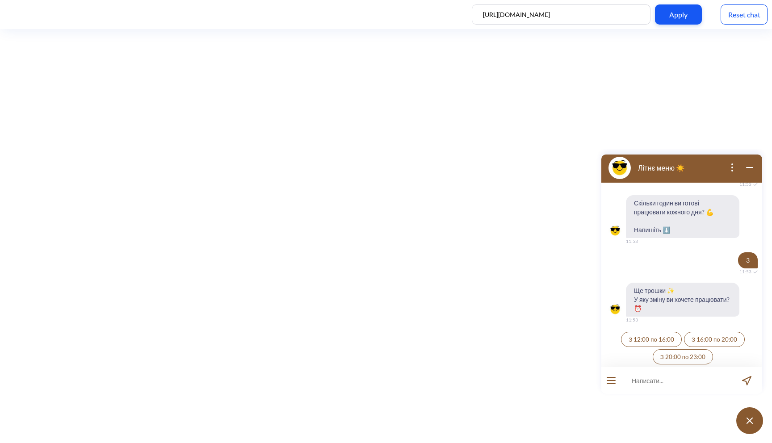
click at [671, 353] on span "З 20:00 по 23:00" at bounding box center [683, 356] width 46 height 7
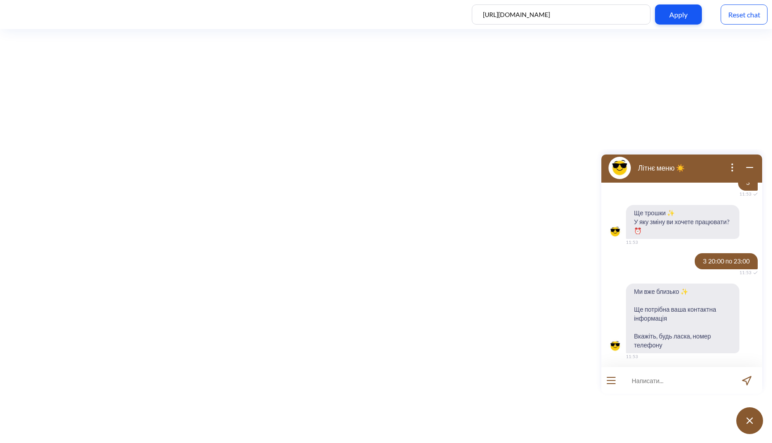
scroll to position [1412, 0]
click at [648, 384] on input at bounding box center [676, 380] width 110 height 27
type input "123232332"
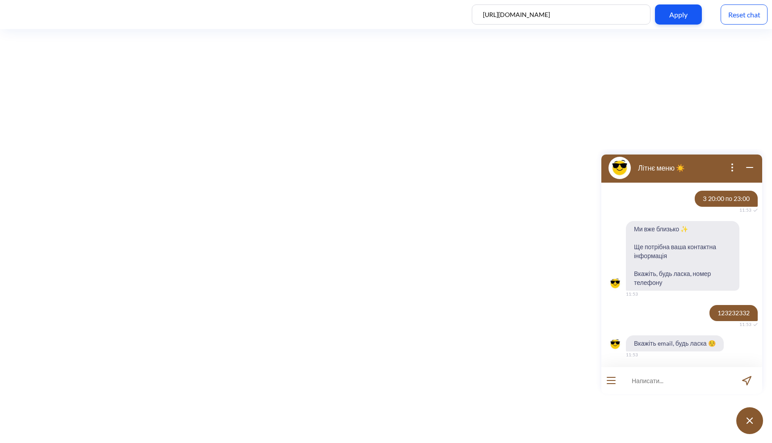
scroll to position [1472, 0]
type input "ааа"
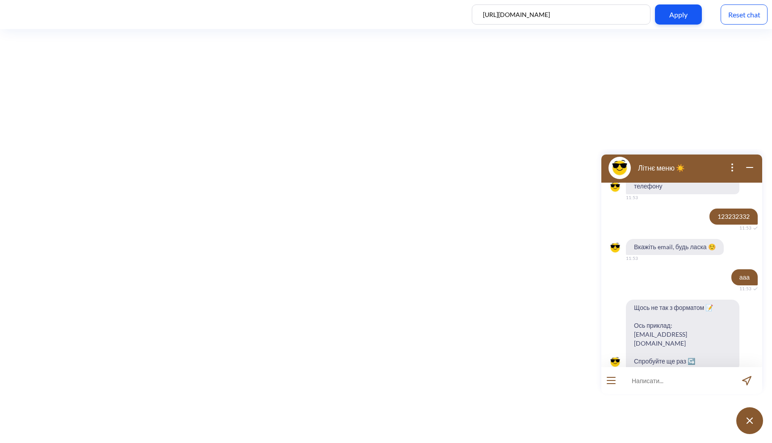
scroll to position [1578, 0]
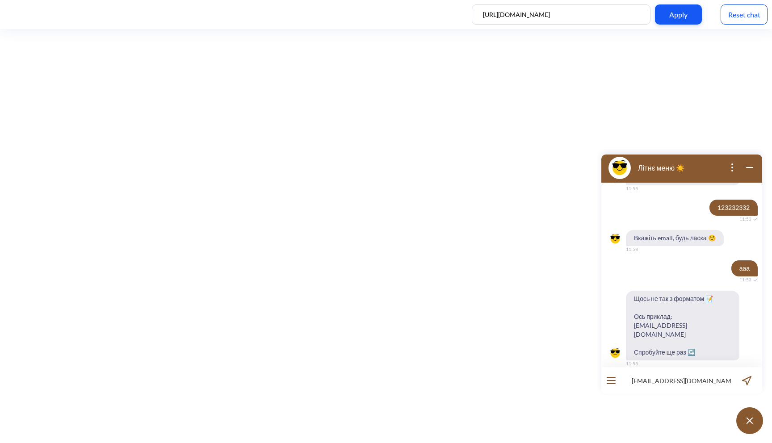
type input "example@mail.com"
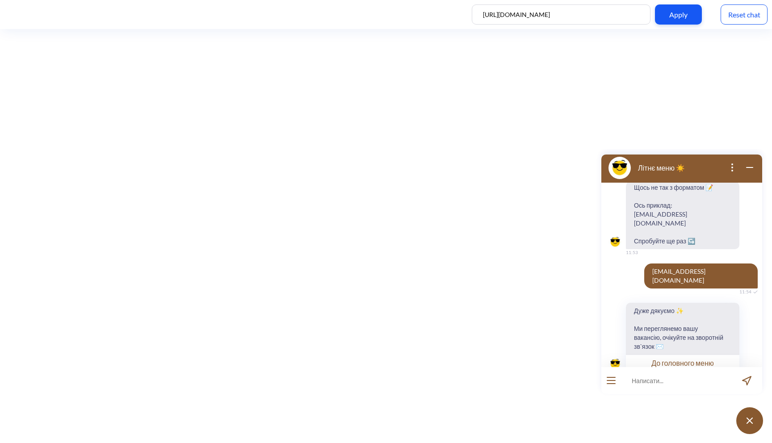
scroll to position [1691, 0]
click at [612, 380] on button "open menu" at bounding box center [610, 380] width 9 height 7
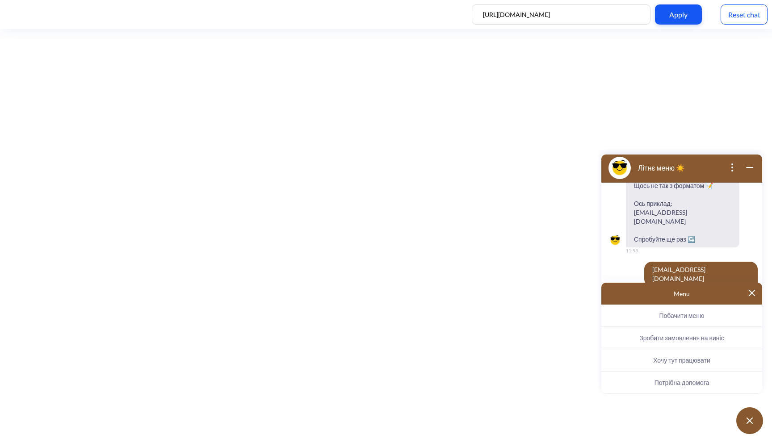
click at [674, 382] on span "Потрібна допомога" at bounding box center [681, 383] width 55 height 8
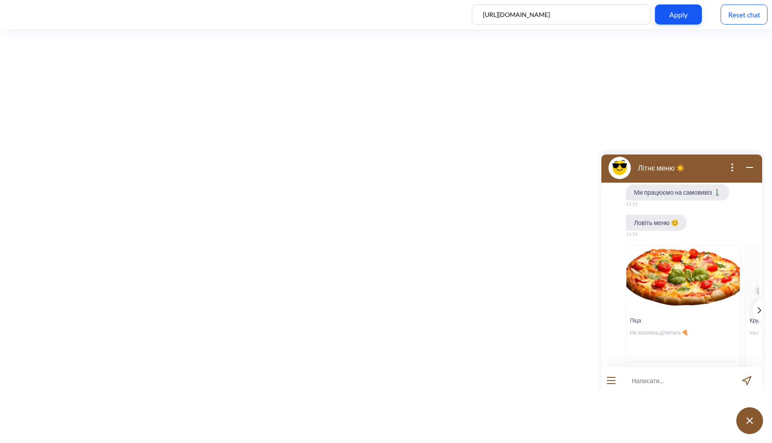
scroll to position [102, 0]
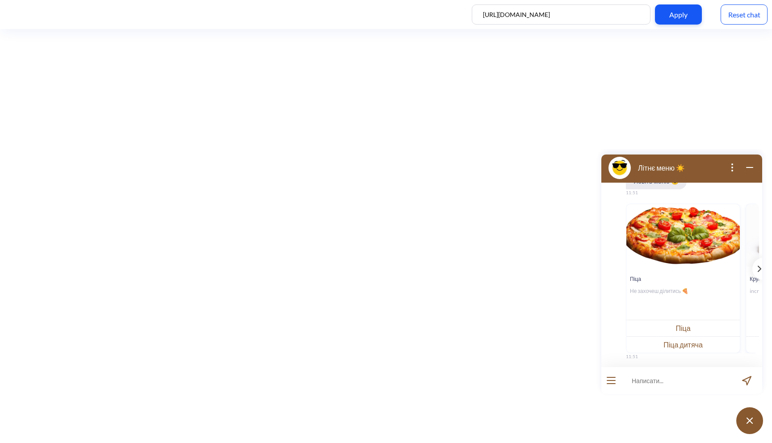
click at [683, 329] on button "Піца" at bounding box center [682, 328] width 113 height 17
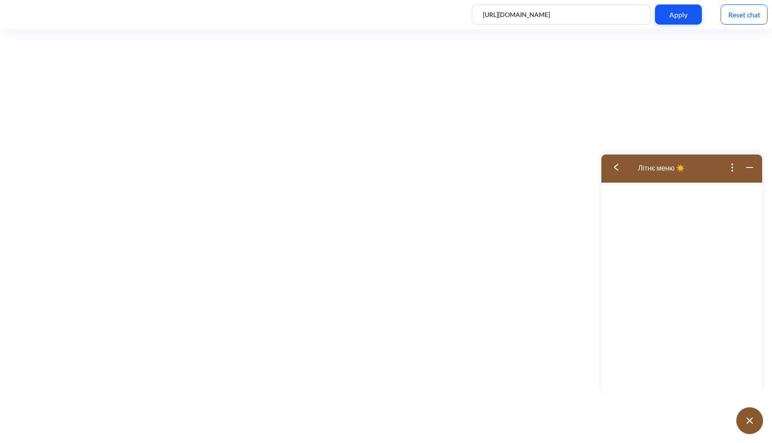
click at [614, 171] on button at bounding box center [619, 167] width 36 height 29
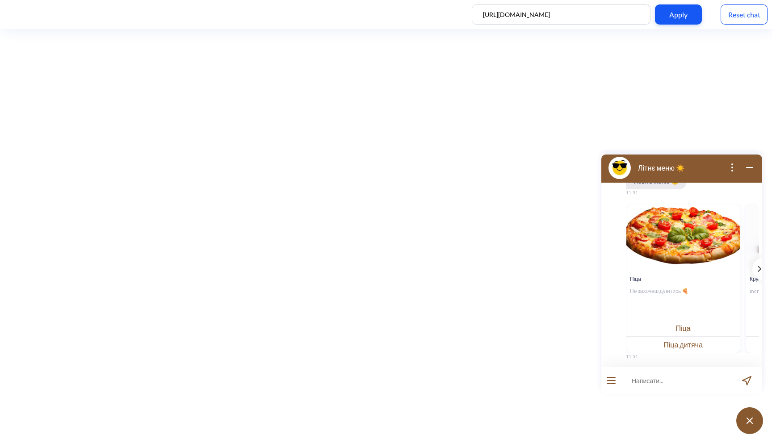
click at [656, 380] on input at bounding box center [676, 380] width 110 height 27
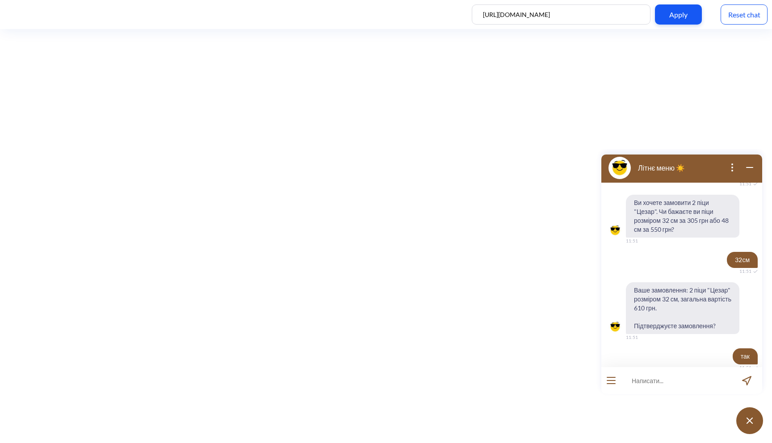
scroll to position [0, 0]
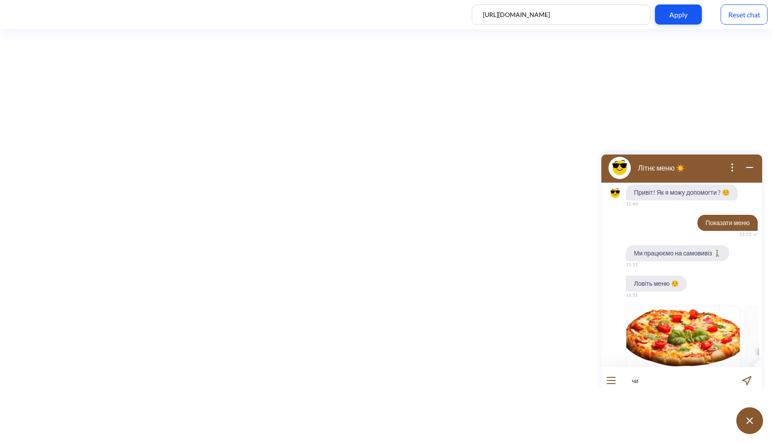
type input "ч"
type input "я хочу замовити окрошку"
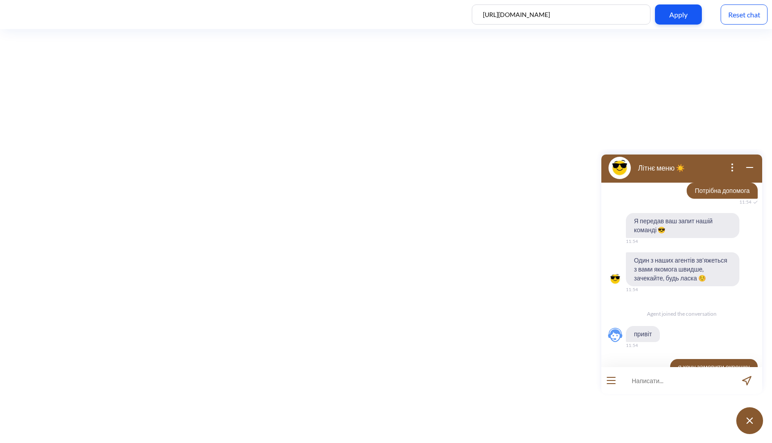
scroll to position [1915, 0]
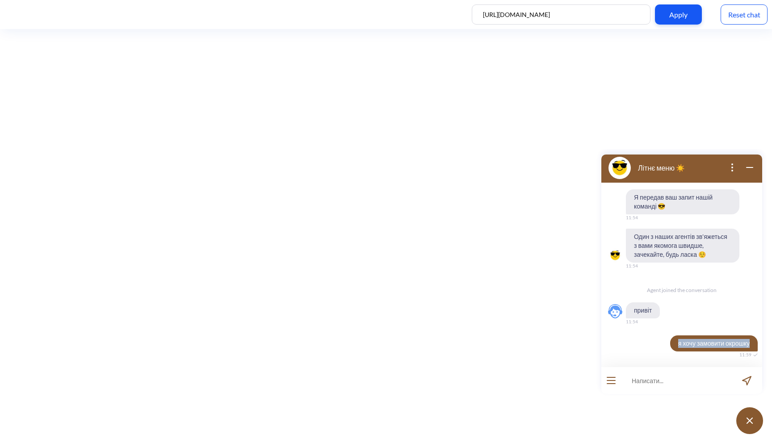
drag, startPoint x: 669, startPoint y: 326, endPoint x: 745, endPoint y: 320, distance: 75.7
click at [745, 335] on span "я хочу замовити окрошку" at bounding box center [714, 343] width 88 height 16
copy span "я хочу замовити окрошку"
click at [660, 386] on input at bounding box center [676, 380] width 110 height 27
paste input "я хочу замовити окрошку"
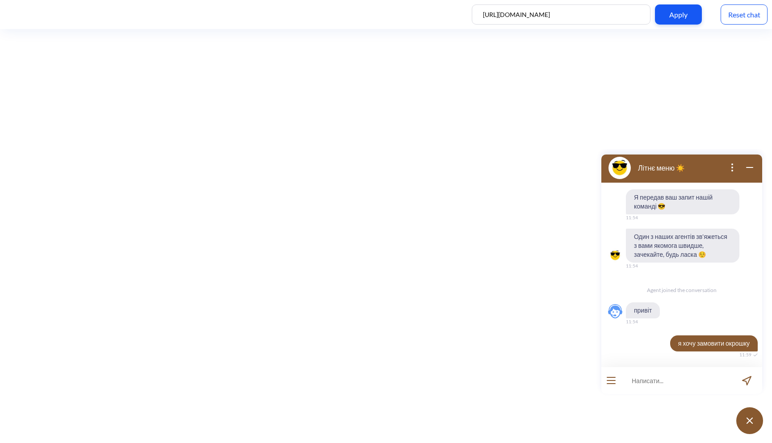
type input "я хочу замовити окрошку"
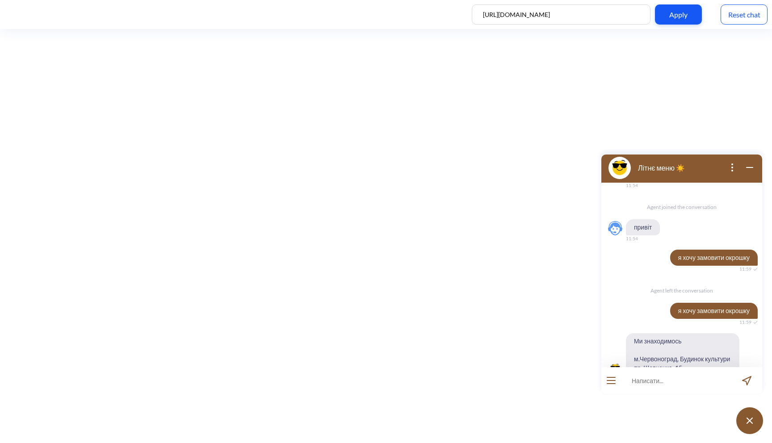
scroll to position [2002, 0]
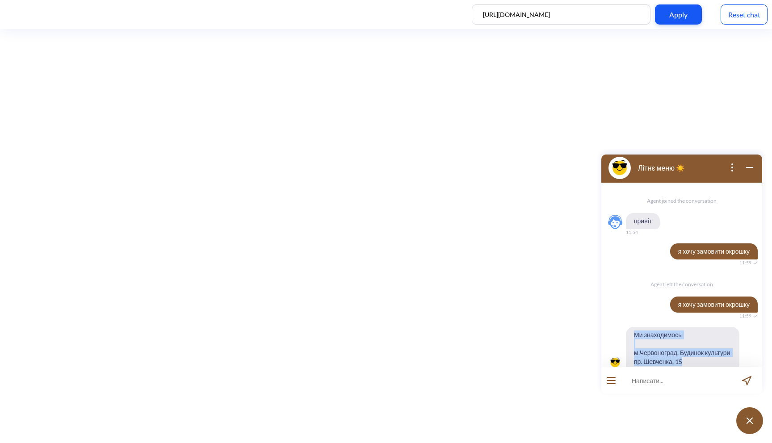
drag, startPoint x: 712, startPoint y: 341, endPoint x: 633, endPoint y: 317, distance: 82.5
click at [633, 327] on span "Ми знаходимось м.Червоноград, Будинок культури пр. Шевченка, 15" at bounding box center [682, 348] width 113 height 43
click at [644, 378] on input at bounding box center [676, 380] width 110 height 27
type input "x"
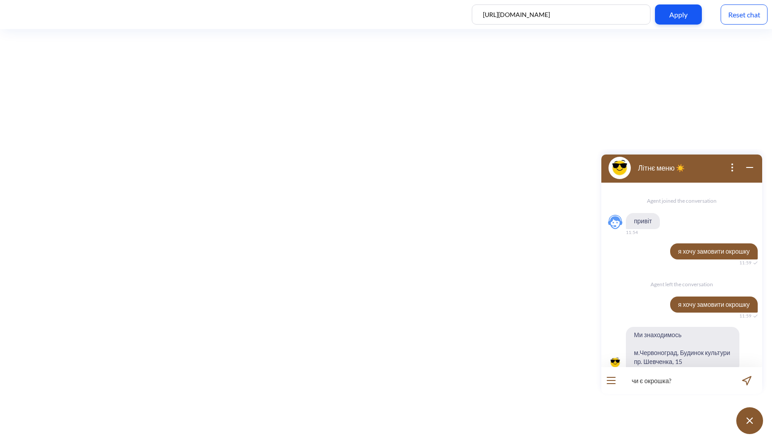
type input "чи є окрошка?"
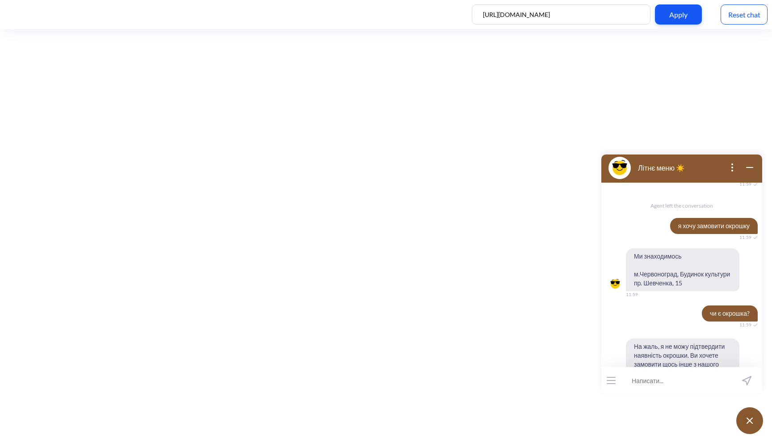
scroll to position [2089, 0]
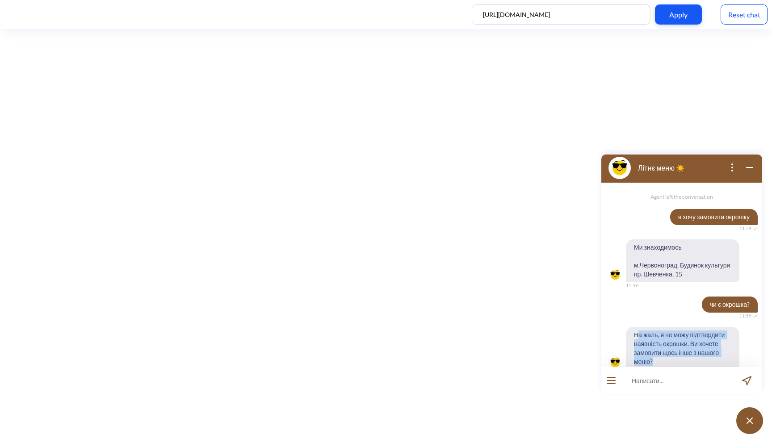
drag, startPoint x: 666, startPoint y: 341, endPoint x: 639, endPoint y: 317, distance: 36.7
click at [639, 327] on span "На жаль, я не можу підтвердити наявність окрошки. Ви хочете замовити щось інше …" at bounding box center [682, 348] width 113 height 43
click at [647, 327] on span "На жаль, я не можу підтвердити наявність окрошки. Ви хочете замовити щось інше …" at bounding box center [682, 348] width 113 height 43
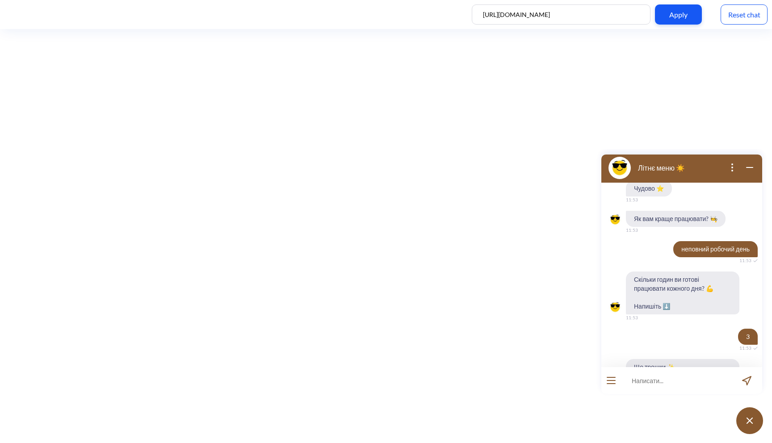
scroll to position [1279, 0]
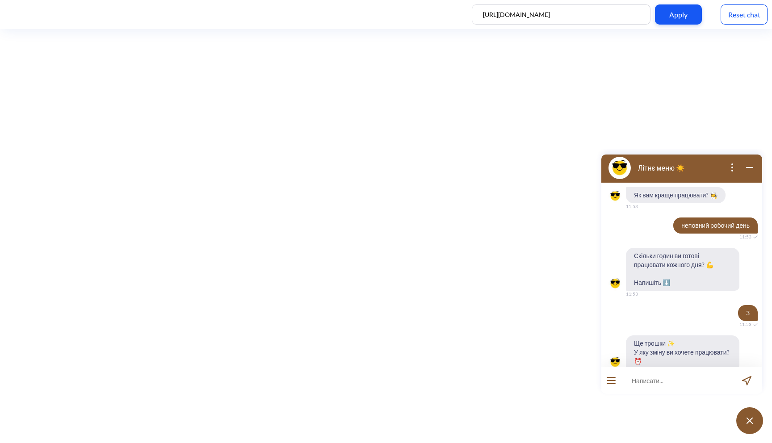
click at [642, 386] on input at bounding box center [676, 380] width 110 height 27
type input "хочу замовити піцу цезар 46 см"
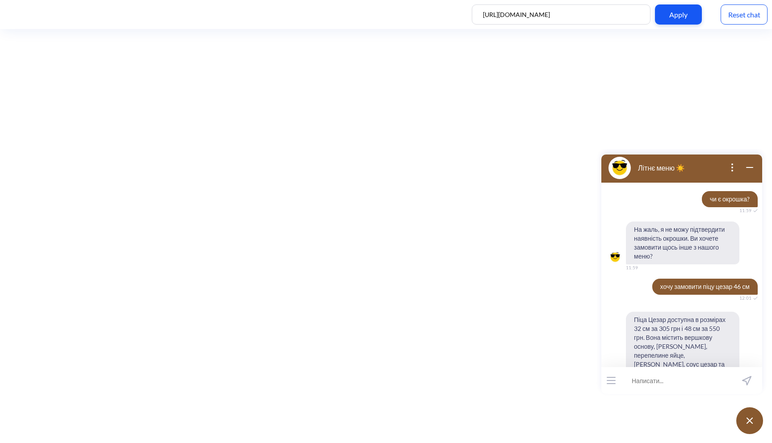
scroll to position [2204, 0]
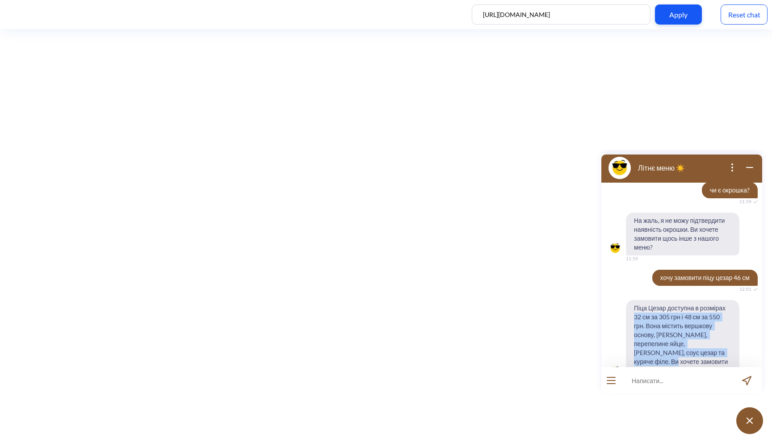
drag, startPoint x: 634, startPoint y: 299, endPoint x: 700, endPoint y: 336, distance: 76.0
click at [700, 336] on span "Піца Цезар доступна в розмірах 32 см за 305 грн і 48 см за 550 грн. Вона містит…" at bounding box center [682, 339] width 113 height 79
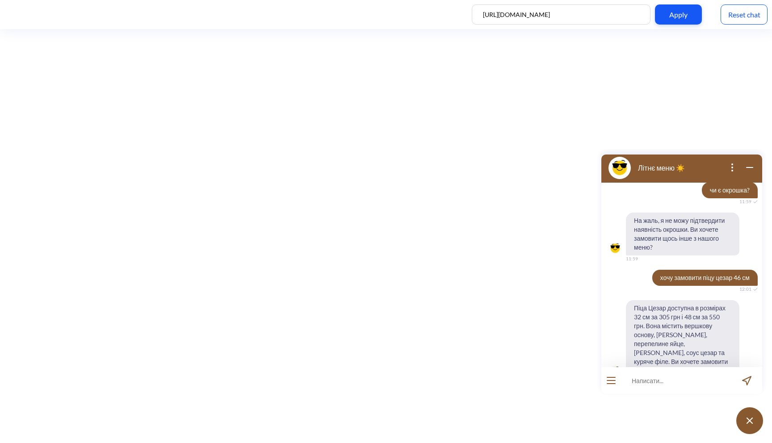
click at [673, 336] on span "Піца Цезар доступна в розмірах 32 см за 305 грн і 48 см за 550 грн. Вона містит…" at bounding box center [682, 339] width 113 height 79
drag, startPoint x: 651, startPoint y: 334, endPoint x: 693, endPoint y: 342, distance: 43.7
click at [693, 342] on span "Піца Цезар доступна в розмірах 32 см за 305 грн і 48 см за 550 грн. Вона містит…" at bounding box center [682, 339] width 113 height 79
click at [685, 332] on span "Піца Цезар доступна в розмірах 32 см за 305 грн і 48 см за 550 грн. Вона містит…" at bounding box center [682, 339] width 113 height 79
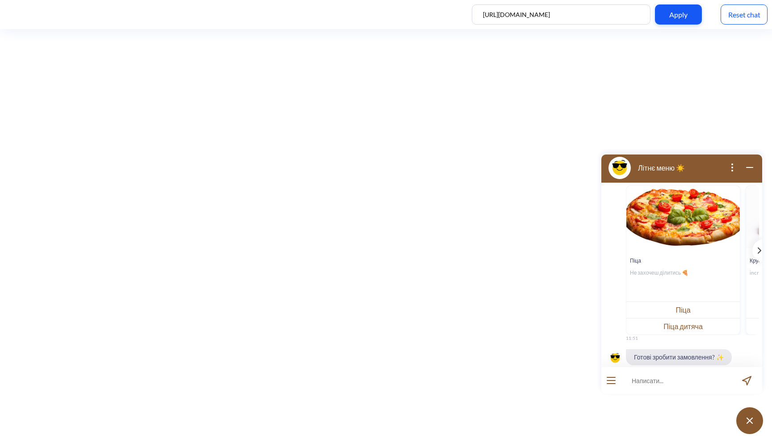
scroll to position [123, 0]
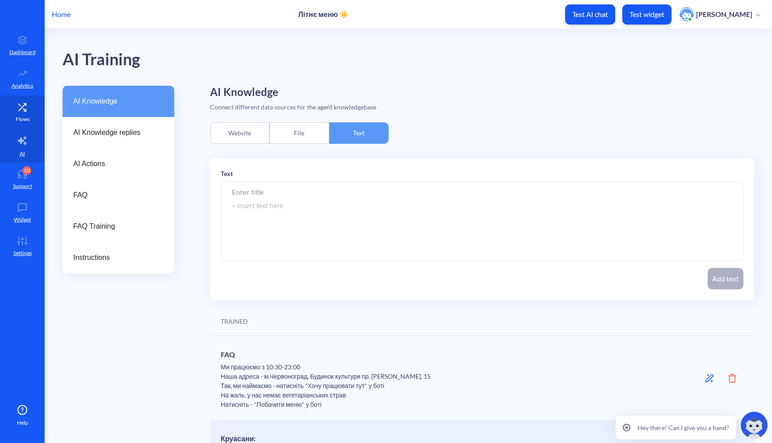
click at [21, 124] on link "Flows" at bounding box center [22, 112] width 45 height 33
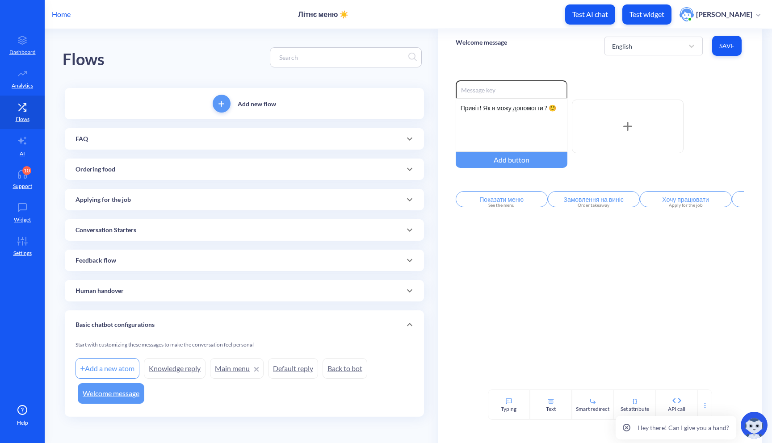
click at [130, 142] on div "FAQ" at bounding box center [244, 138] width 338 height 9
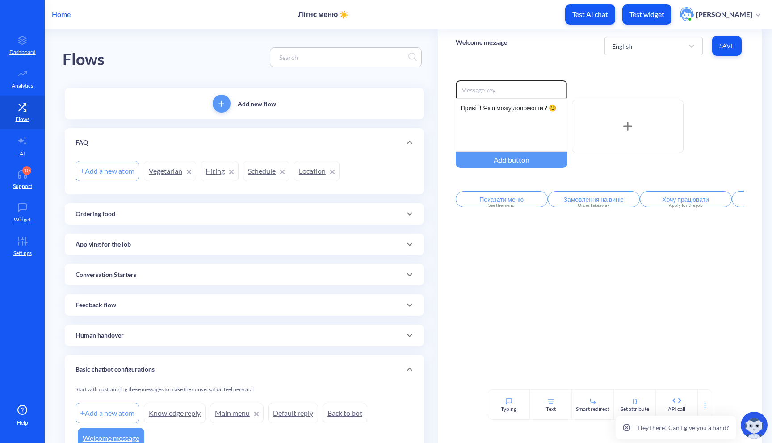
scroll to position [47, 0]
